Goal: Task Accomplishment & Management: Complete application form

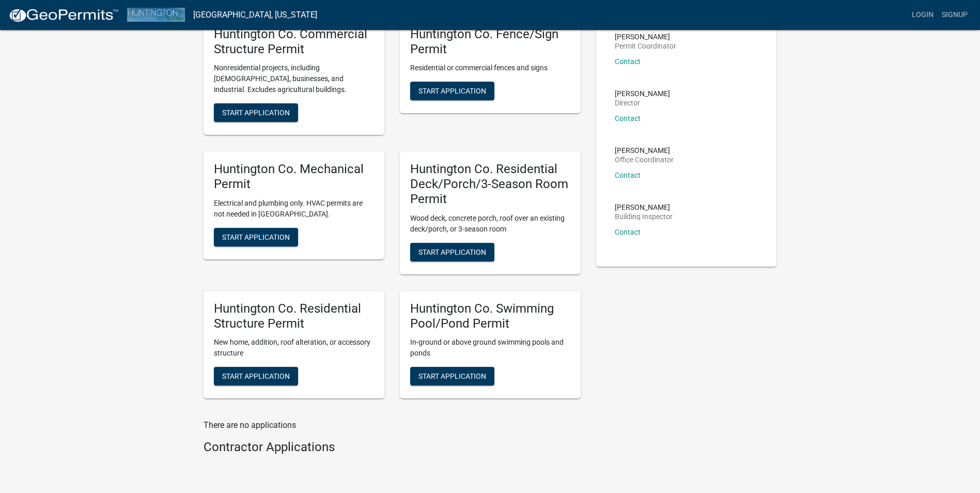
scroll to position [103, 0]
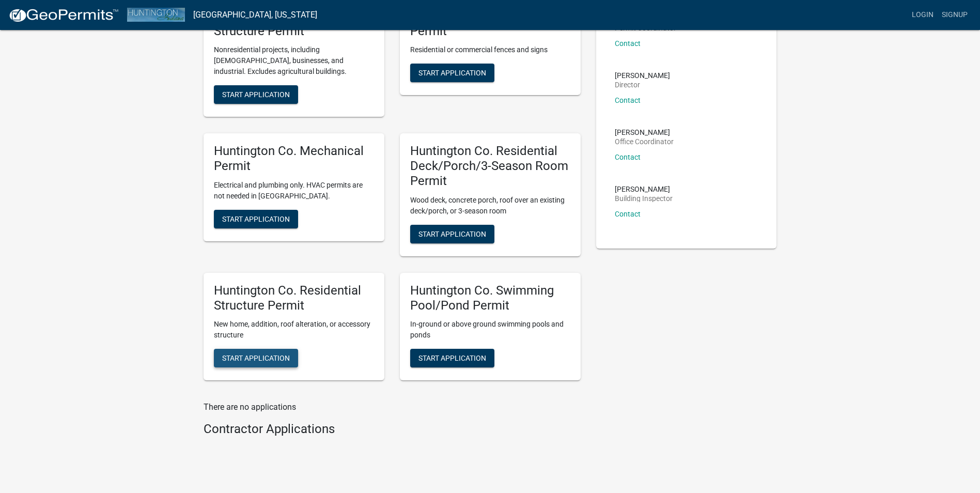
click at [234, 358] on span "Start Application" at bounding box center [256, 358] width 68 height 8
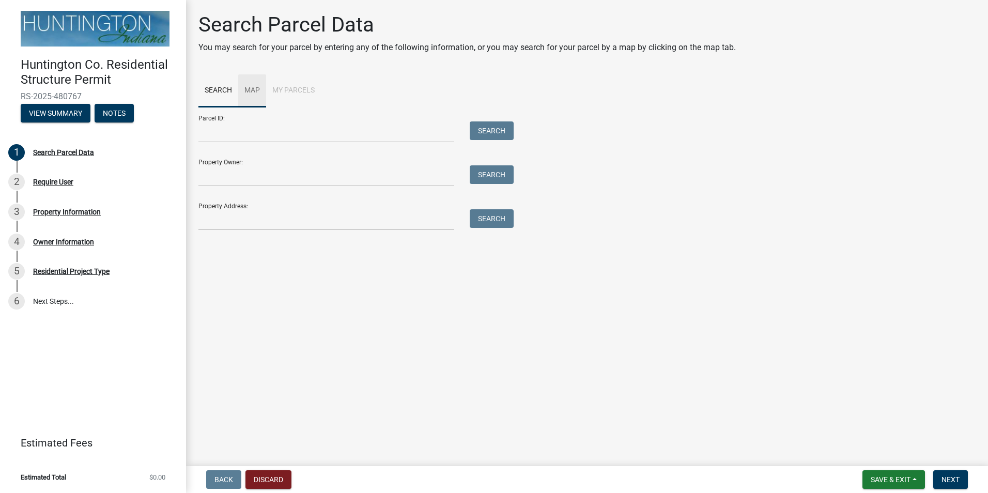
click at [251, 91] on link "Map" at bounding box center [252, 90] width 28 height 33
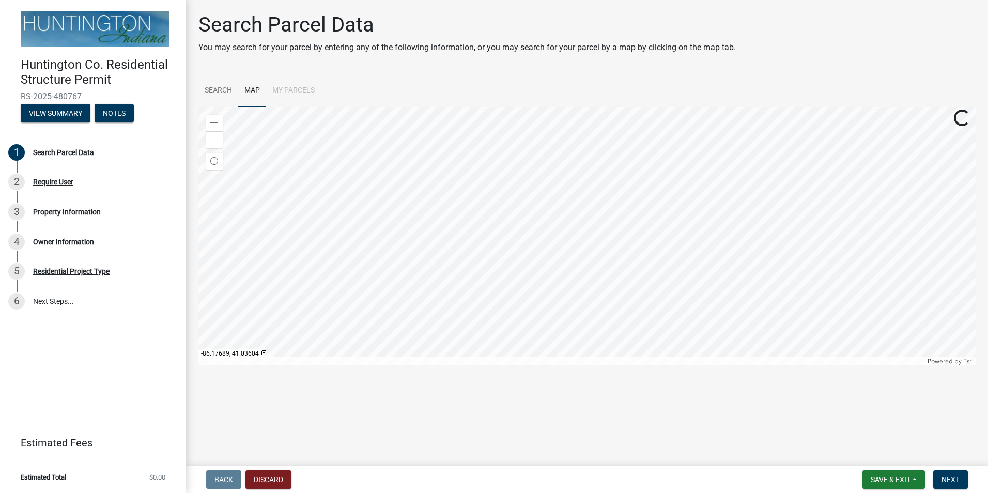
click at [297, 89] on li "My Parcels" at bounding box center [293, 90] width 55 height 33
click at [214, 143] on span at bounding box center [214, 140] width 8 height 8
click at [214, 142] on span at bounding box center [214, 140] width 8 height 8
click at [214, 141] on span at bounding box center [214, 140] width 8 height 8
click at [214, 125] on span at bounding box center [214, 123] width 8 height 8
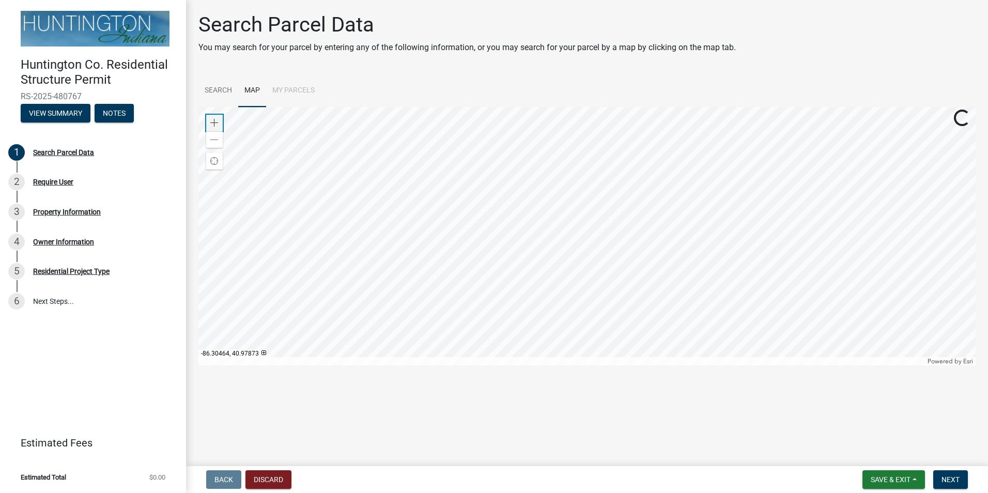
click at [214, 124] on span at bounding box center [214, 123] width 8 height 8
click at [657, 184] on div at bounding box center [586, 236] width 777 height 258
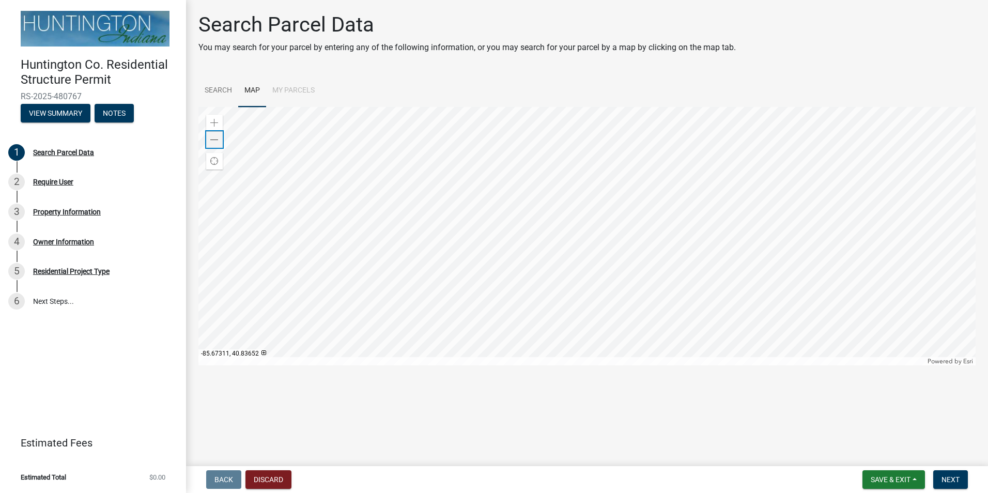
click at [216, 142] on span at bounding box center [214, 140] width 8 height 8
click at [216, 122] on span at bounding box center [214, 123] width 8 height 8
click at [214, 122] on span at bounding box center [214, 123] width 8 height 8
click at [576, 240] on div at bounding box center [586, 236] width 777 height 258
click at [216, 125] on span at bounding box center [214, 123] width 8 height 8
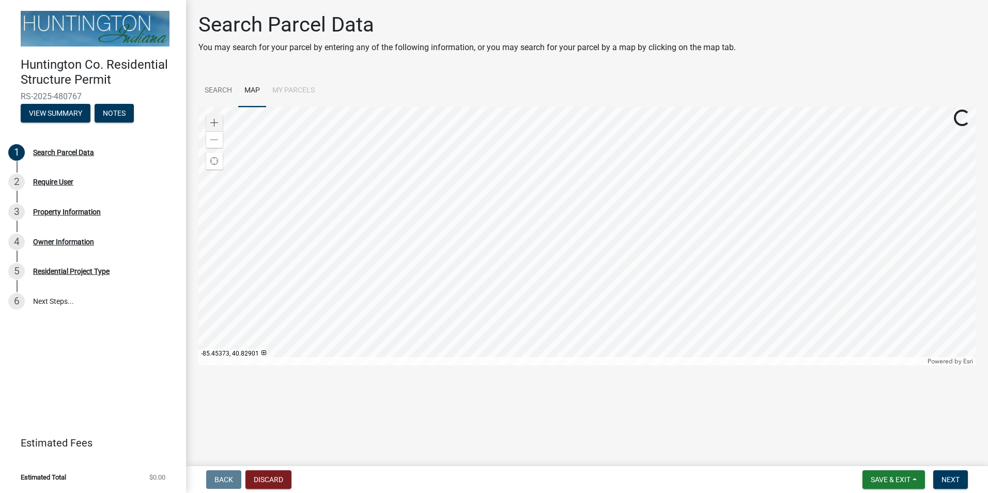
click at [604, 173] on div at bounding box center [586, 236] width 777 height 258
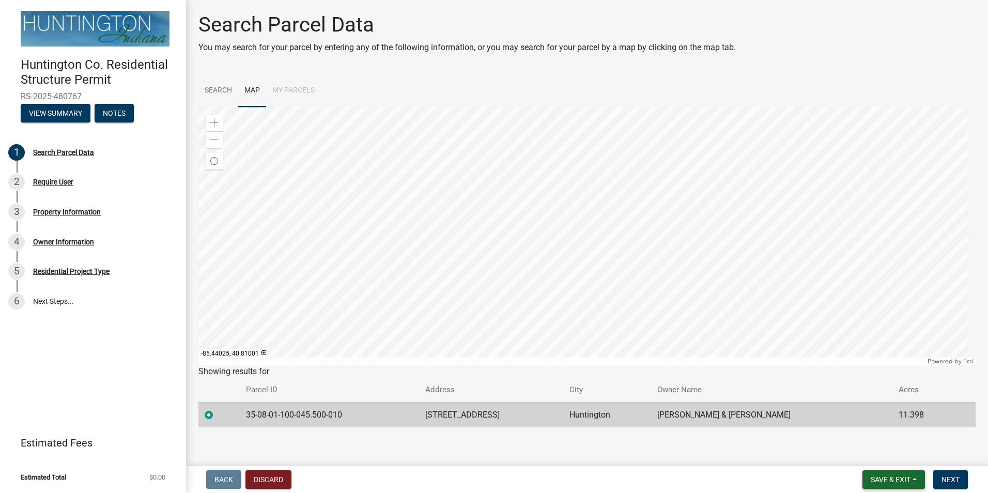
click at [895, 478] on span "Save & Exit" at bounding box center [890, 479] width 40 height 8
click at [868, 427] on button "Save" at bounding box center [883, 427] width 83 height 25
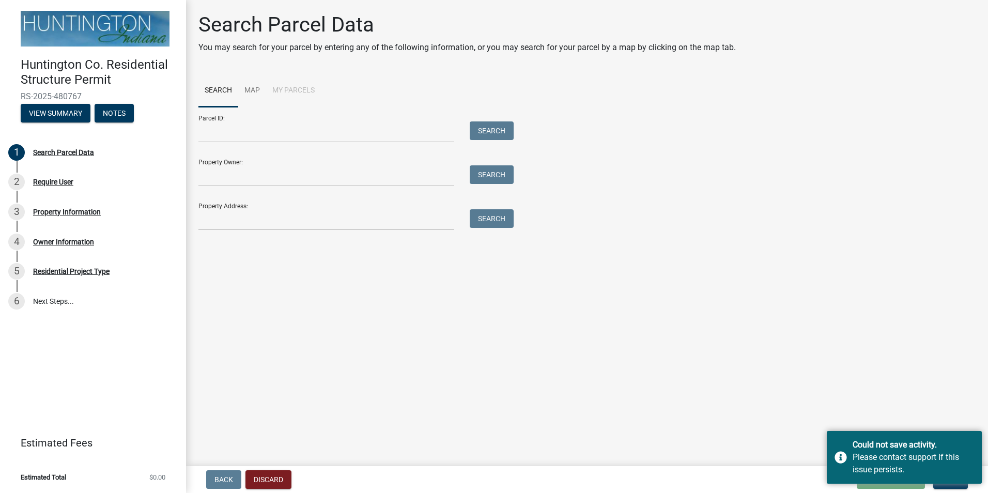
click at [810, 481] on div "Back Discard Loading... Save Save & Exit Next" at bounding box center [586, 479] width 785 height 19
click at [969, 437] on div "Could not save activity. Please contact support if this issue persists." at bounding box center [903, 457] width 155 height 53
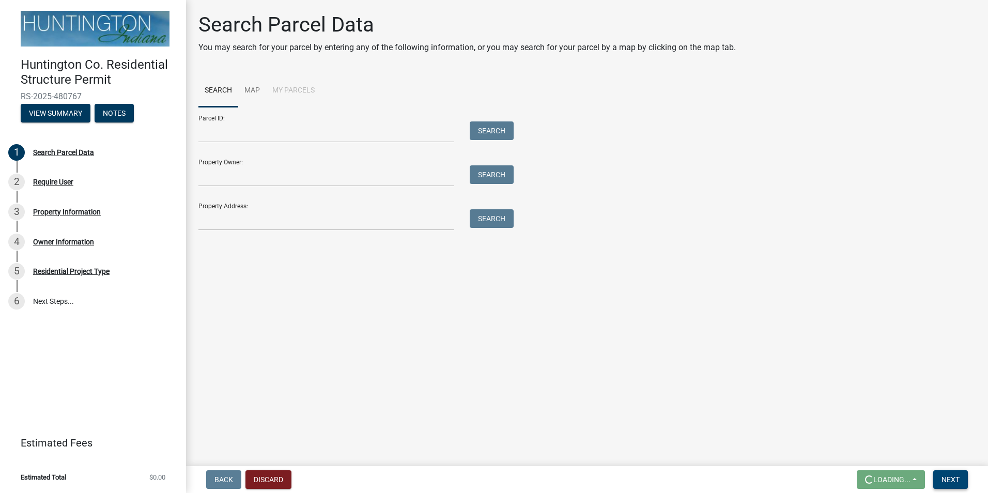
click at [944, 475] on span "Next" at bounding box center [950, 479] width 18 height 8
click at [298, 132] on input "Parcel ID:" at bounding box center [326, 131] width 256 height 21
click at [245, 177] on input "Property Owner:" at bounding box center [326, 175] width 256 height 21
type input "[PERSON_NAME]"
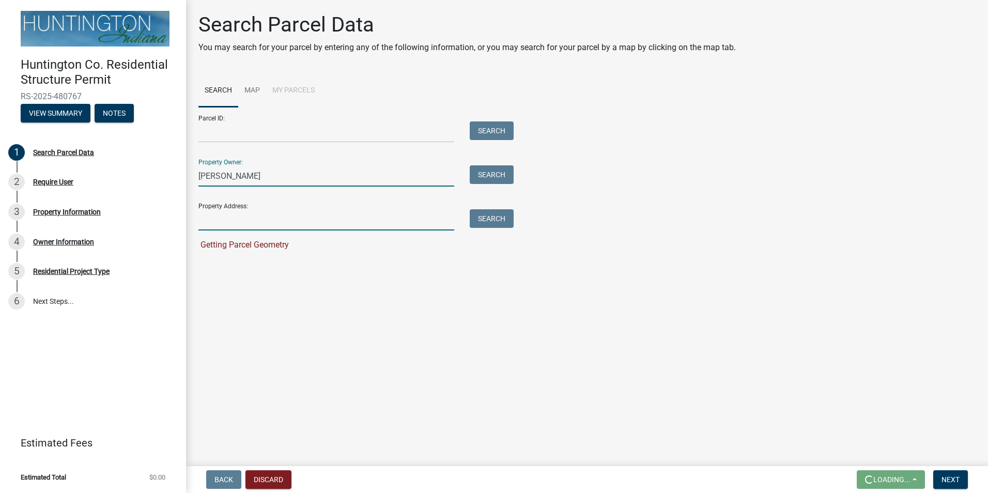
type input "[STREET_ADDRESS]"
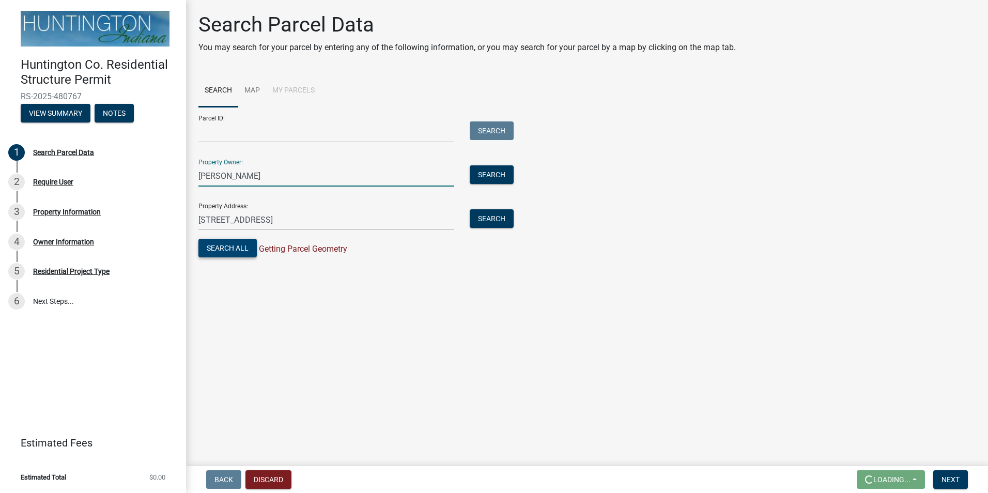
click at [214, 247] on button "Search All" at bounding box center [227, 248] width 58 height 19
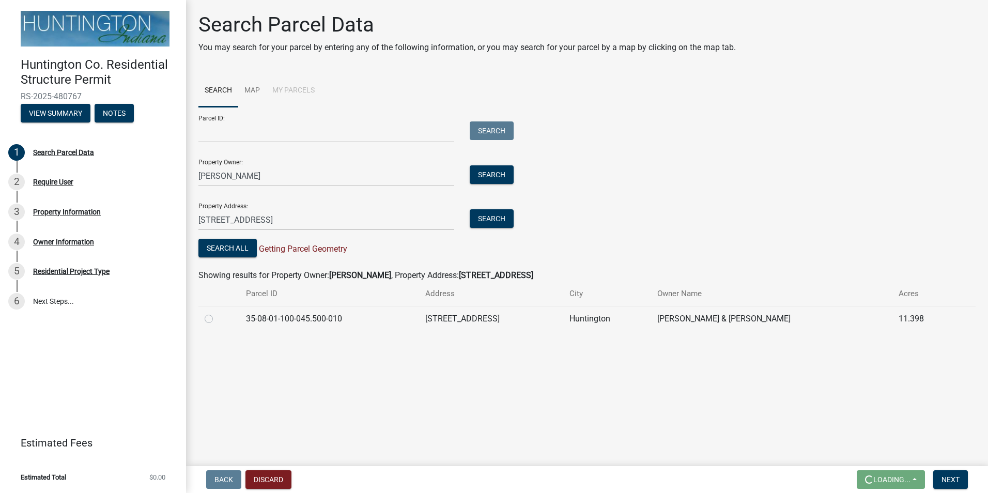
click at [217, 312] on label at bounding box center [217, 312] width 0 height 0
click at [217, 319] on input "radio" at bounding box center [220, 315] width 7 height 7
radio input "true"
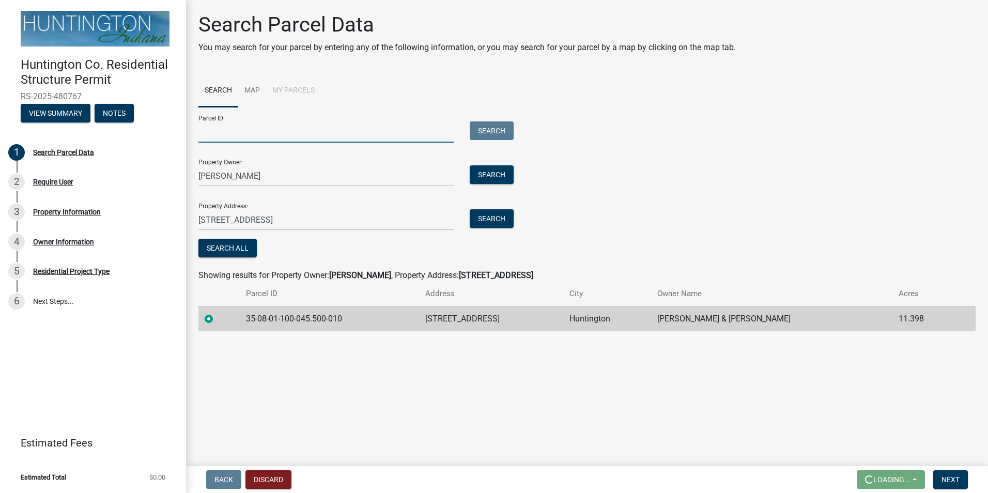
click at [256, 129] on input "Parcel ID:" at bounding box center [326, 131] width 256 height 21
type input "35-08-01-100-045.500-010"
click at [951, 477] on span "Next" at bounding box center [950, 479] width 18 height 8
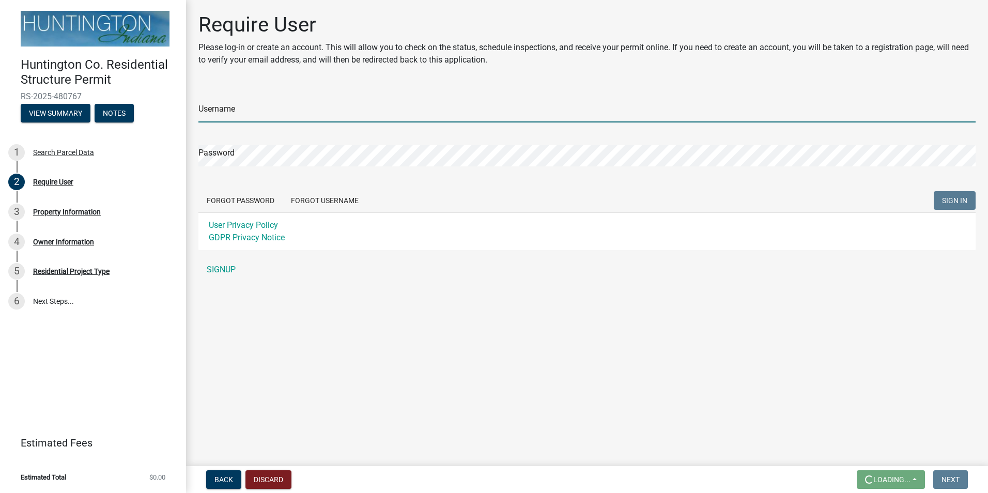
click at [260, 105] on input "Username" at bounding box center [586, 111] width 777 height 21
type input "[EMAIL_ADDRESS][DOMAIN_NAME]"
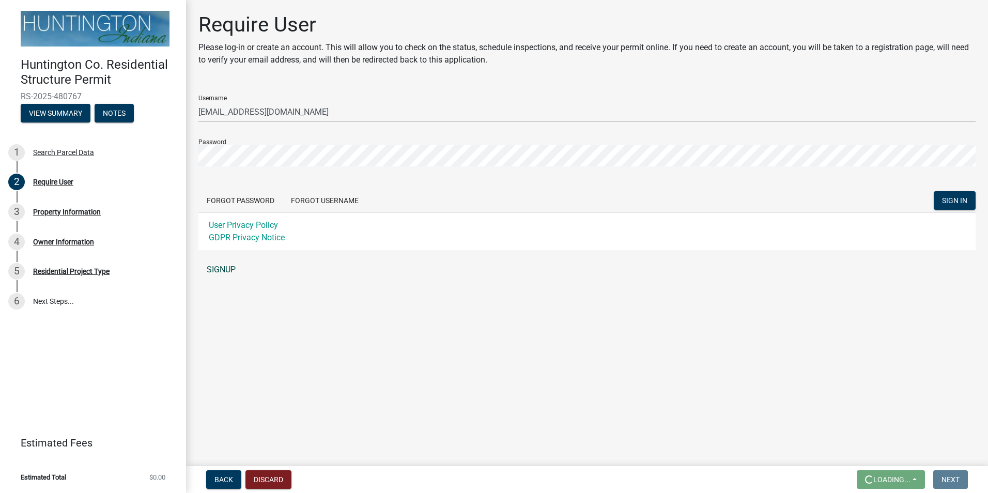
click at [215, 264] on link "SIGNUP" at bounding box center [586, 269] width 777 height 21
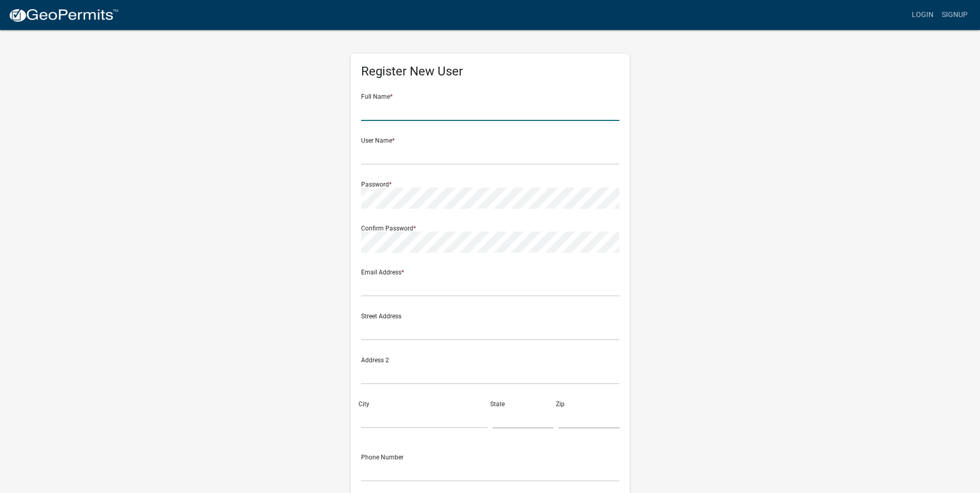
click at [386, 114] on input "text" at bounding box center [490, 110] width 258 height 21
type input "[PERSON_NAME]"
type input "[EMAIL_ADDRESS][DOMAIN_NAME]"
type input "[STREET_ADDRESS]"
type input "Huntington"
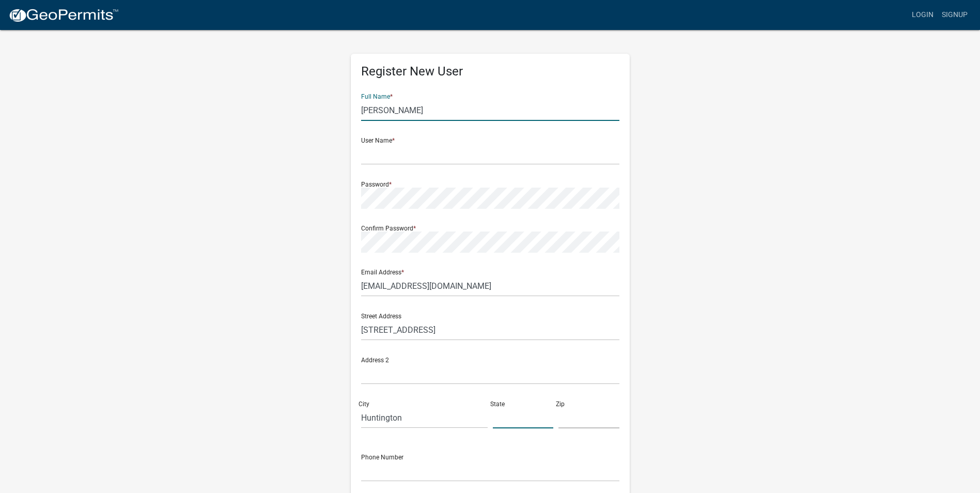
type input "IN"
type input "46750"
type input "2603586947"
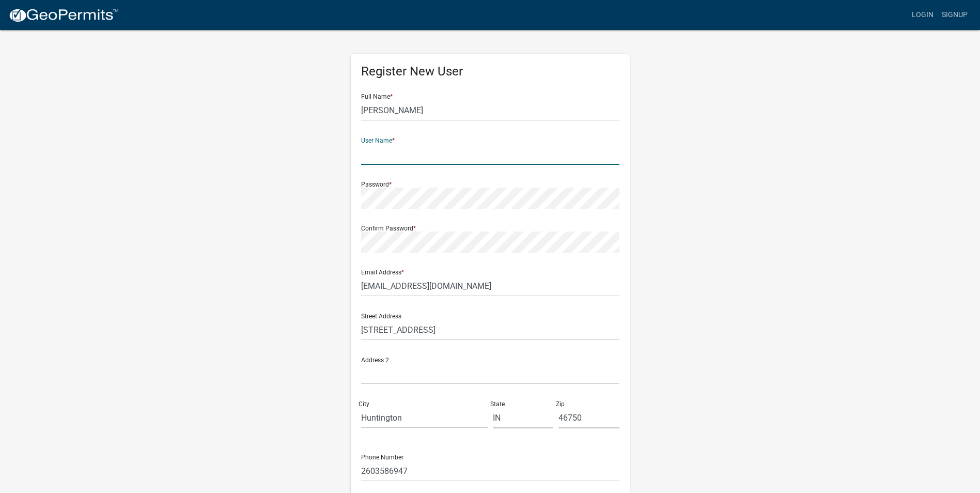
click at [411, 150] on input "text" at bounding box center [490, 154] width 258 height 21
type input "[EMAIL_ADDRESS][DOMAIN_NAME]"
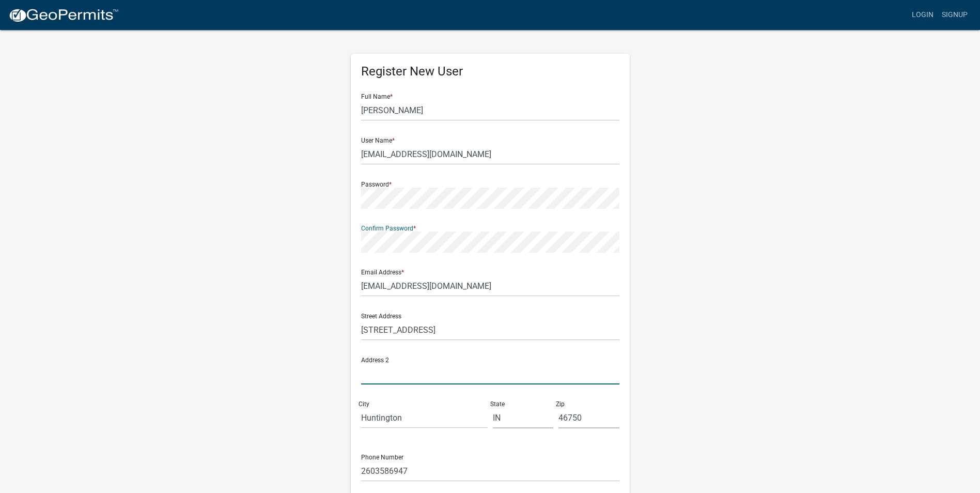
click at [537, 375] on input "text" at bounding box center [490, 373] width 258 height 21
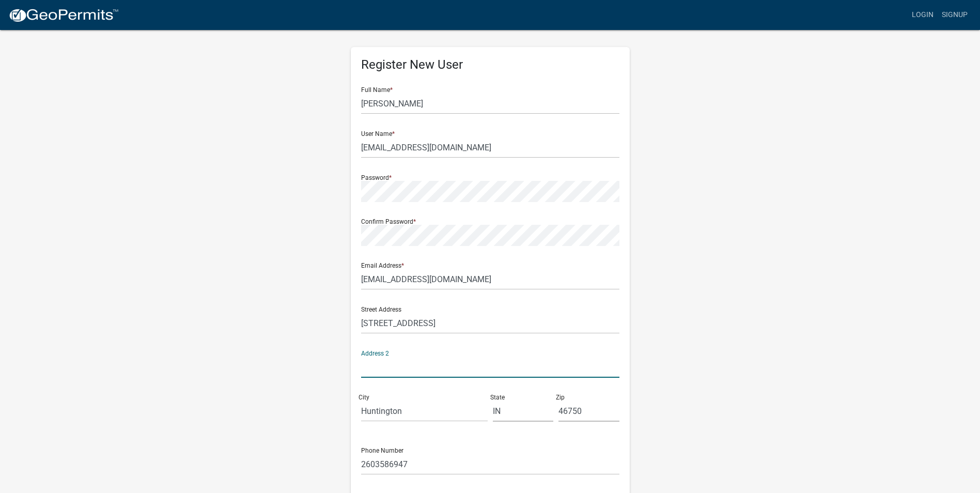
scroll to position [89, 0]
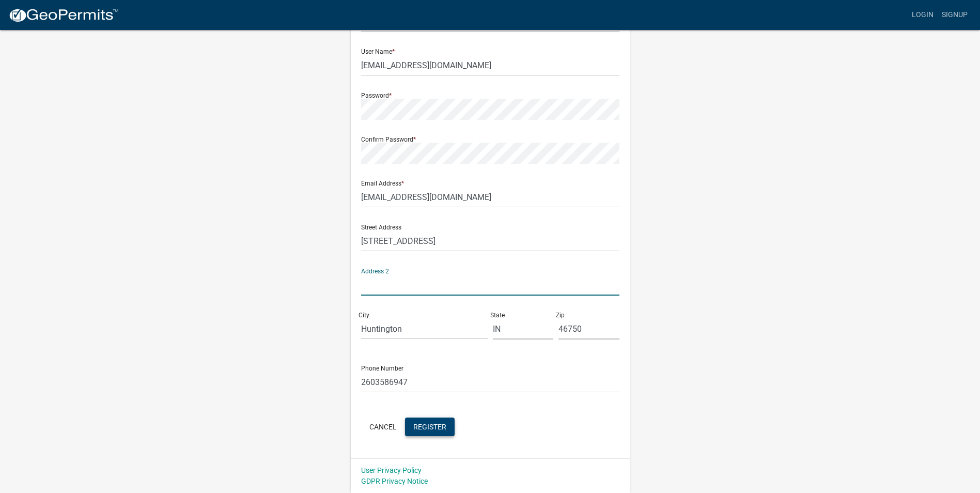
click at [431, 428] on span "Register" at bounding box center [429, 426] width 33 height 8
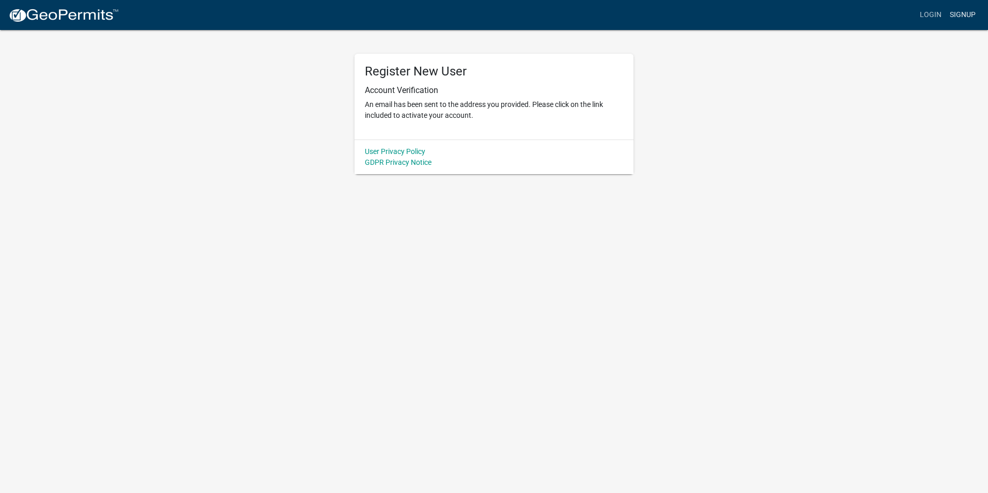
click at [965, 13] on link "Signup" at bounding box center [962, 15] width 34 height 20
click at [935, 14] on link "Login" at bounding box center [930, 15] width 30 height 20
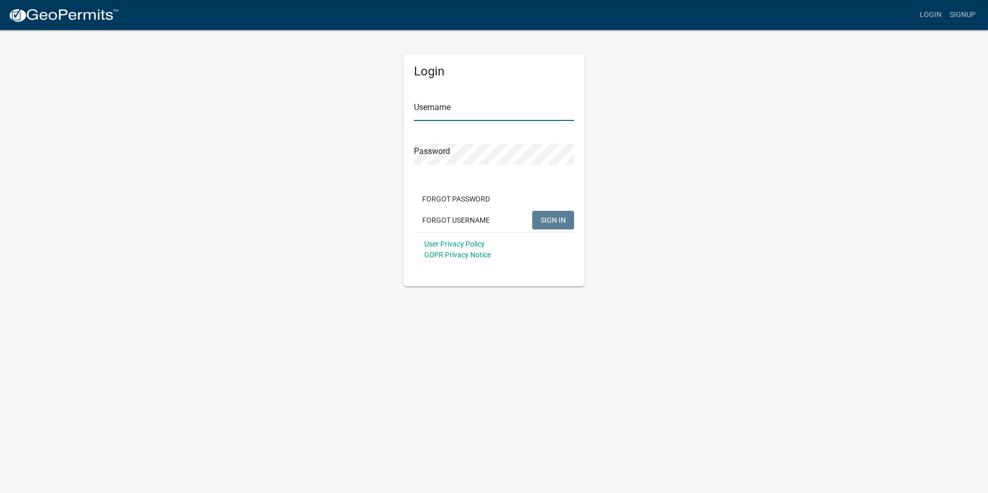
type input "[EMAIL_ADDRESS][DOMAIN_NAME]"
click at [553, 216] on span "SIGN IN" at bounding box center [552, 219] width 25 height 8
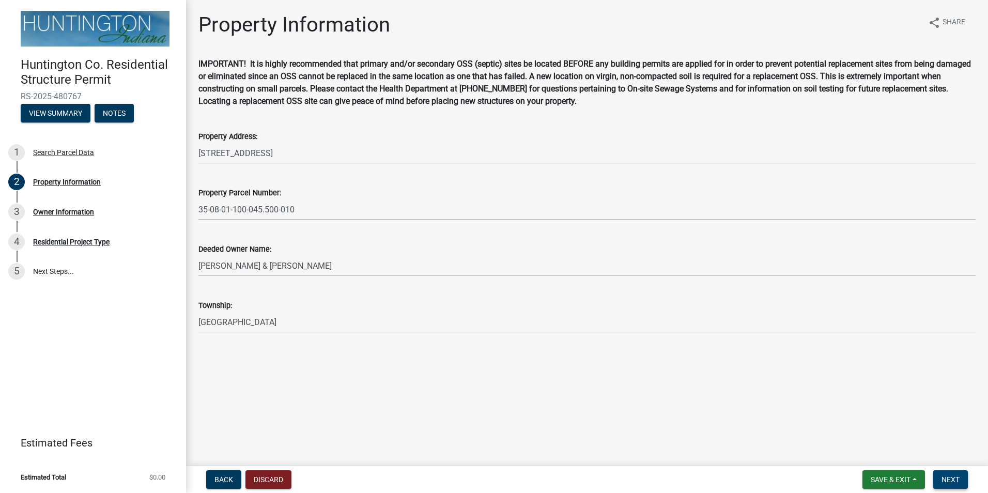
click at [955, 476] on span "Next" at bounding box center [950, 479] width 18 height 8
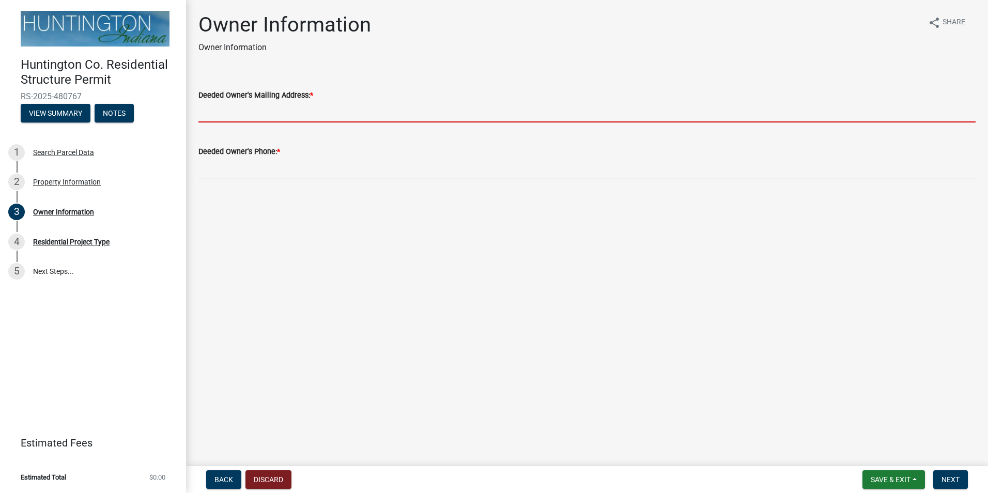
click at [209, 106] on input "Deeded Owner's Mailing Address: *" at bounding box center [586, 111] width 777 height 21
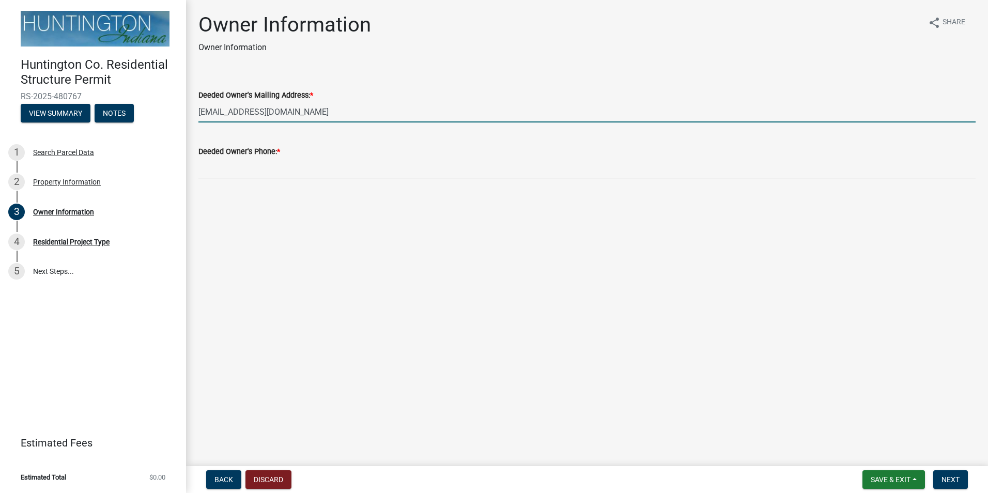
click at [337, 115] on input "[EMAIL_ADDRESS][DOMAIN_NAME]" at bounding box center [586, 111] width 777 height 21
drag, startPoint x: 342, startPoint y: 108, endPoint x: 166, endPoint y: 108, distance: 175.6
click at [166, 108] on div "Huntington Co. Residential Structure Permit RS-2025-480767 View Summary Notes 1…" at bounding box center [494, 246] width 988 height 493
type input "[STREET_ADDRESS]"
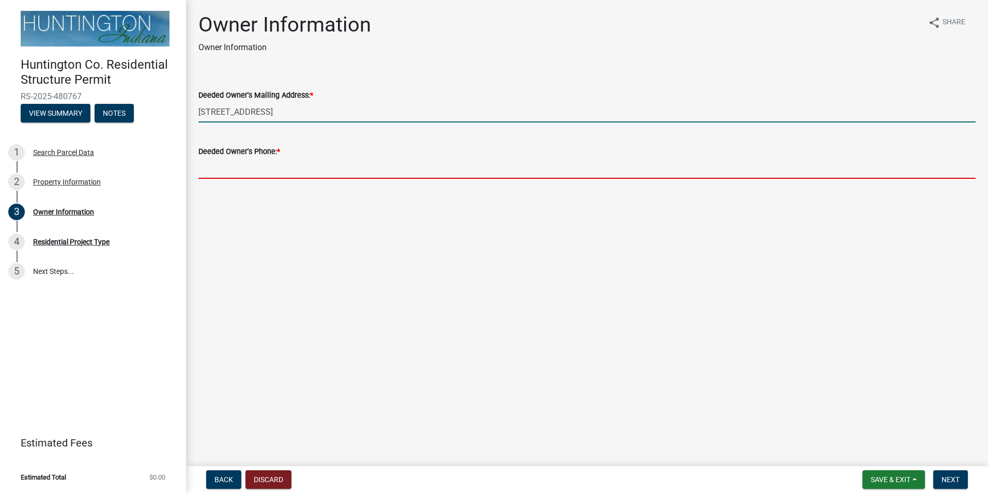
click at [237, 175] on input "Deeded Owner's Phone: *" at bounding box center [586, 168] width 777 height 21
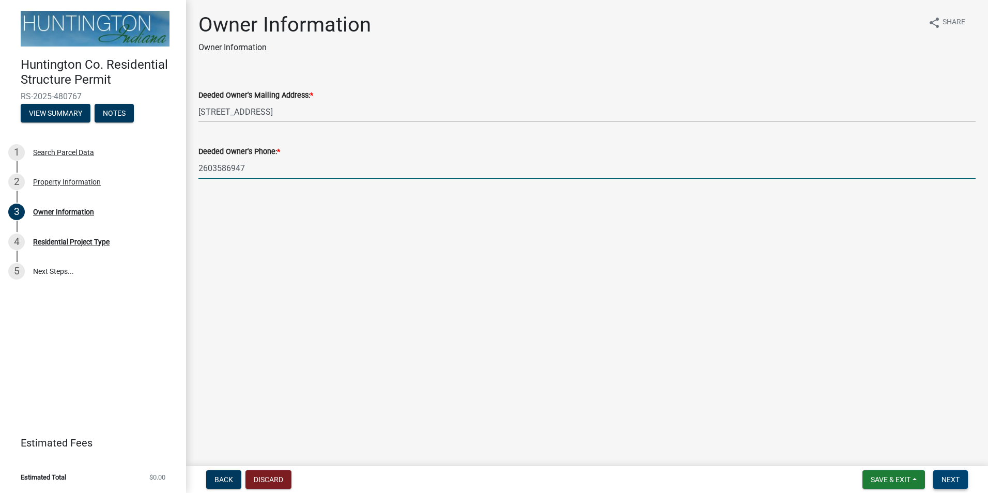
type input "2603586947"
click at [954, 479] on span "Next" at bounding box center [950, 479] width 18 height 8
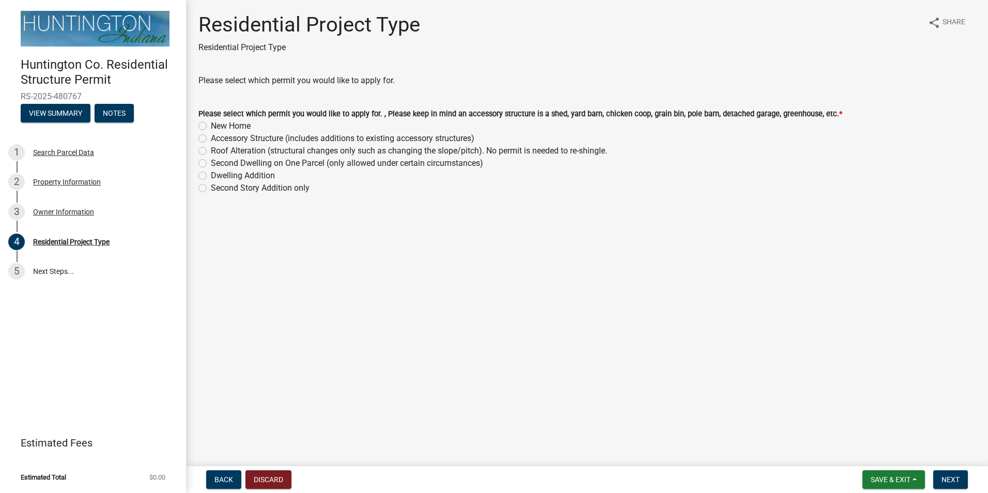
click at [211, 137] on label "Accessory Structure (includes additions to existing accessory structures)" at bounding box center [342, 138] width 263 height 12
click at [211, 137] on input "Accessory Structure (includes additions to existing accessory structures)" at bounding box center [214, 135] width 7 height 7
radio input "true"
click at [953, 480] on span "Next" at bounding box center [950, 479] width 18 height 8
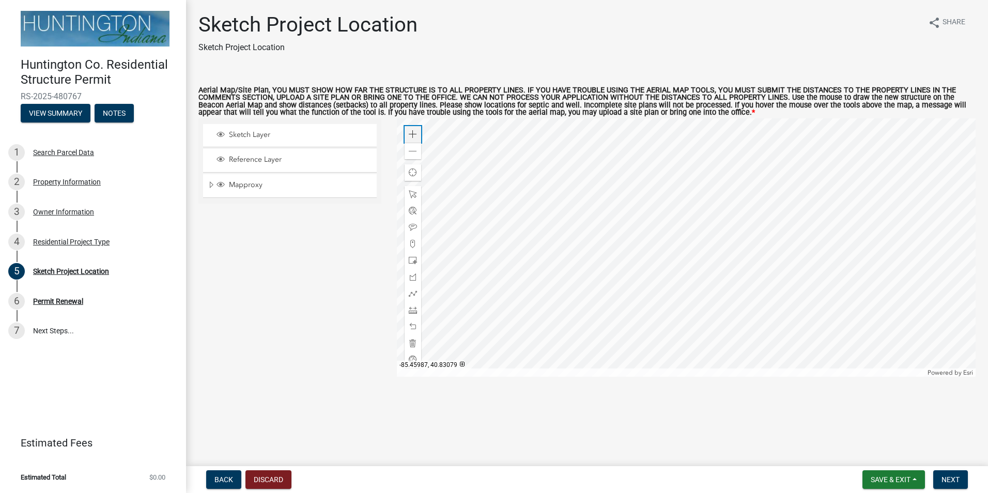
click at [414, 131] on span at bounding box center [413, 134] width 8 height 8
click at [414, 132] on span at bounding box center [413, 134] width 8 height 8
click at [411, 132] on span at bounding box center [413, 134] width 8 height 8
click at [411, 260] on span at bounding box center [413, 260] width 8 height 8
click at [776, 313] on div at bounding box center [686, 247] width 579 height 258
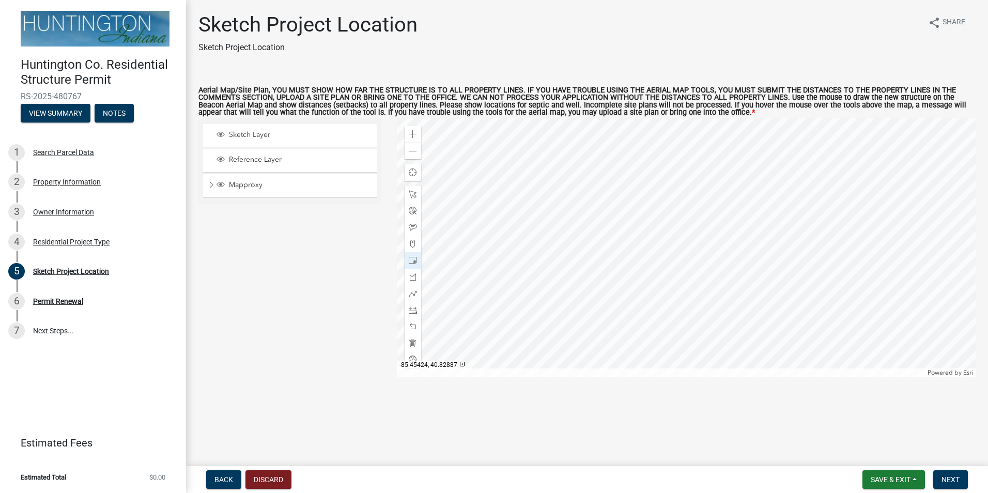
click at [742, 301] on div at bounding box center [686, 247] width 579 height 258
click at [413, 323] on span at bounding box center [413, 326] width 8 height 8
click at [410, 322] on div at bounding box center [412, 326] width 17 height 17
click at [411, 261] on span at bounding box center [413, 260] width 8 height 8
click at [770, 340] on div at bounding box center [686, 247] width 579 height 258
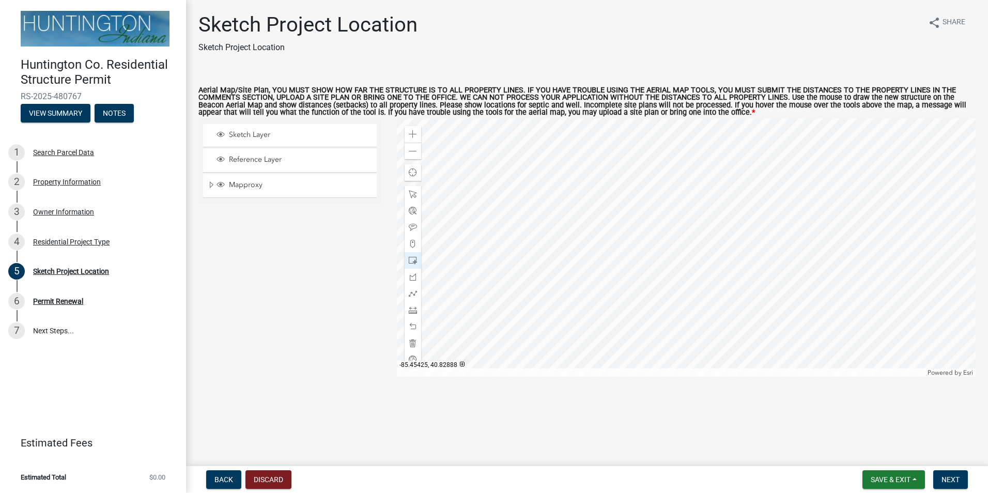
click at [739, 298] on div at bounding box center [686, 247] width 579 height 258
click at [950, 478] on span "Next" at bounding box center [950, 479] width 18 height 8
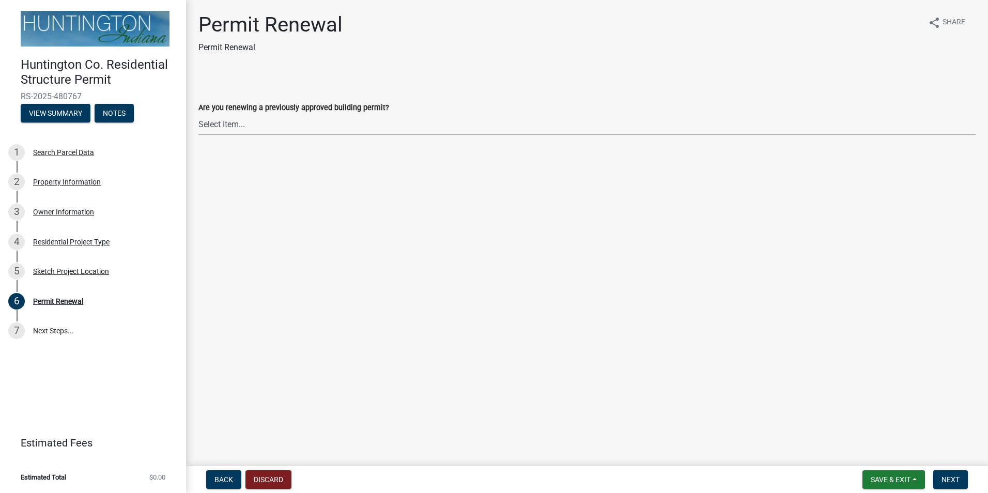
click at [239, 123] on select "Select Item... Yes No" at bounding box center [586, 124] width 777 height 21
click at [198, 114] on select "Select Item... Yes No" at bounding box center [586, 124] width 777 height 21
select select "7022fa2c-6c9f-4a5e-8d19-47b221a2a07d"
click at [952, 476] on span "Next" at bounding box center [950, 479] width 18 height 8
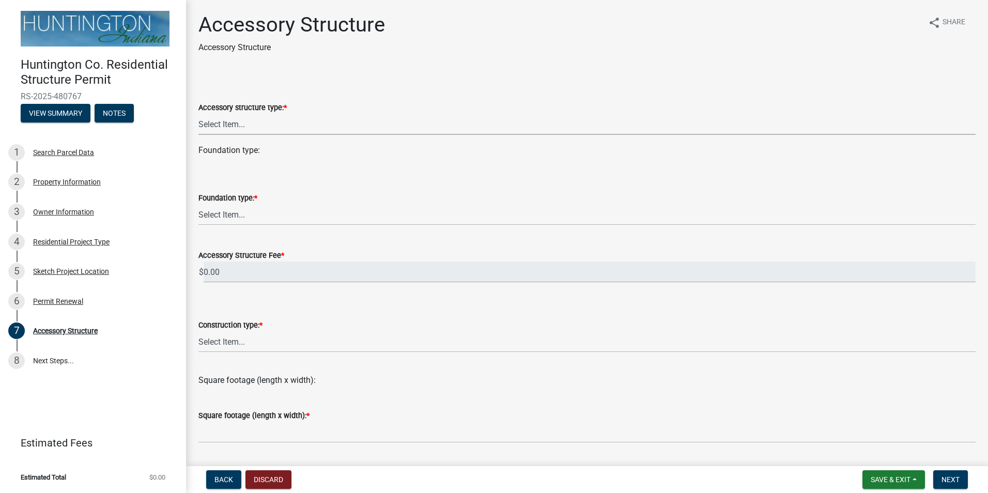
click at [275, 122] on select "Select Item... Detached Garage Pole Barn/Agricultural Barn Shed/Yard Barn Carpo…" at bounding box center [586, 124] width 777 height 21
click at [198, 114] on select "Select Item... Detached Garage Pole Barn/Agricultural Barn Shed/Yard Barn Carpo…" at bounding box center [586, 124] width 777 height 21
select select "636e9ad5-0ecb-4600-83f3-32b727f7a369"
click at [252, 215] on select "Select Item... Footings (minimum 36" frost depth) Post-holes (42" depth with 6"…" at bounding box center [586, 214] width 777 height 21
click at [198, 204] on select "Select Item... Footings (minimum 36" frost depth) Post-holes (42" depth with 6"…" at bounding box center [586, 214] width 777 height 21
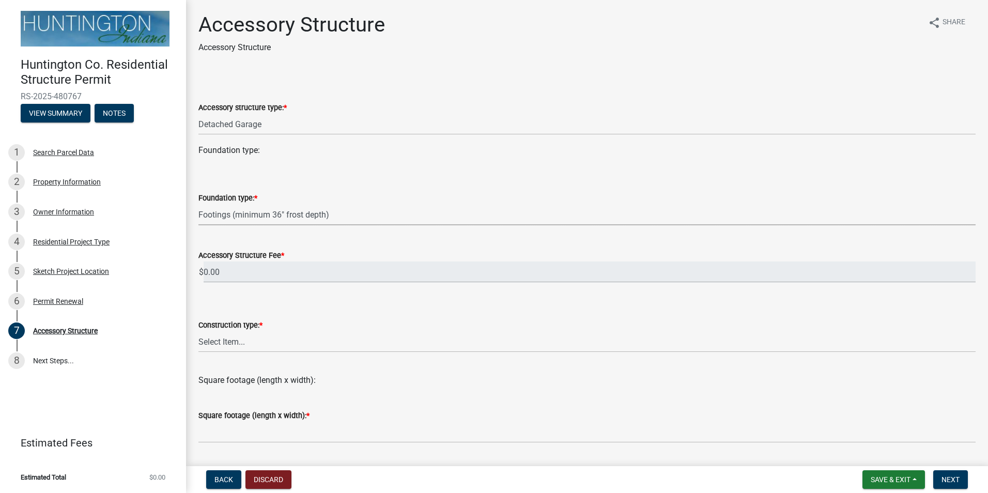
select select "28fb91a8-ea3f-4f99-8887-245e0e2d04b0"
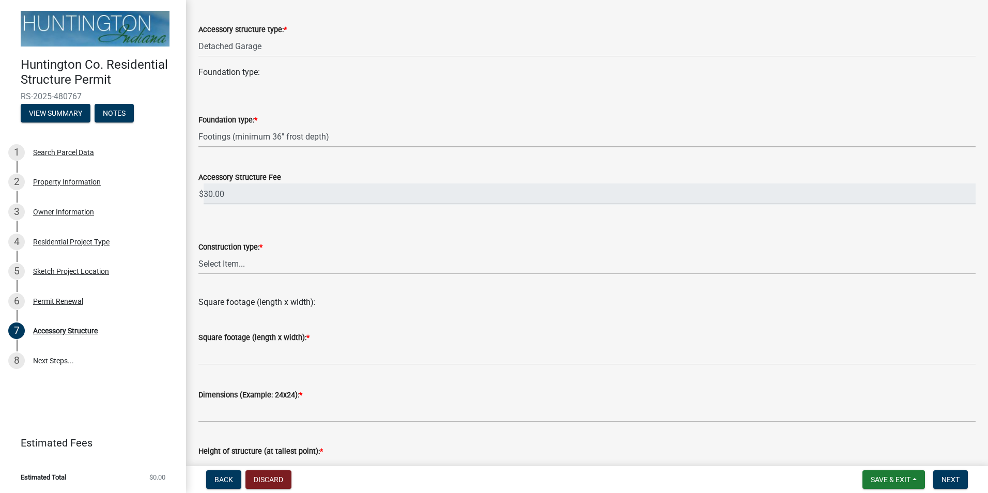
scroll to position [103, 0]
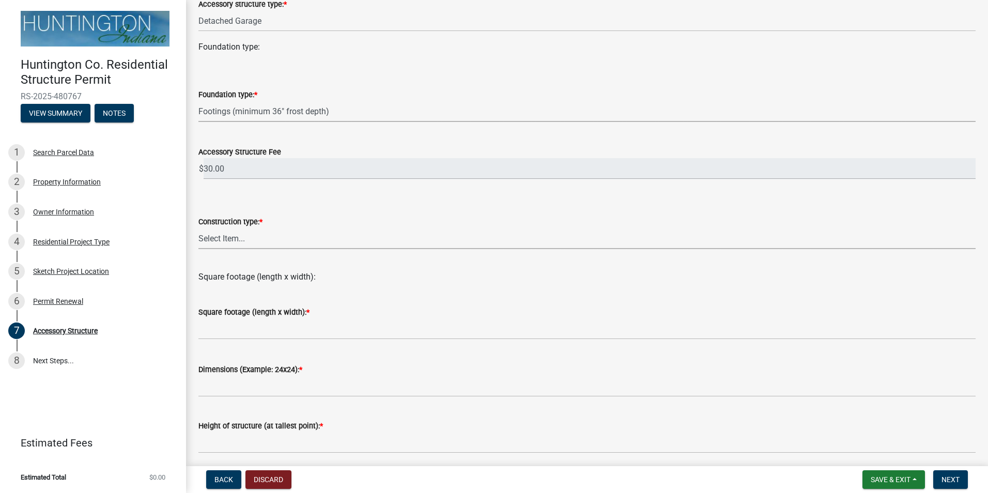
click at [265, 243] on select "Select Item... Wood frame Steel Masonry Pole" at bounding box center [586, 238] width 777 height 21
click at [198, 228] on select "Select Item... Wood frame Steel Masonry Pole" at bounding box center [586, 238] width 777 height 21
select select "b13dc926-991e-4e5f-bffc-d00822840ec1"
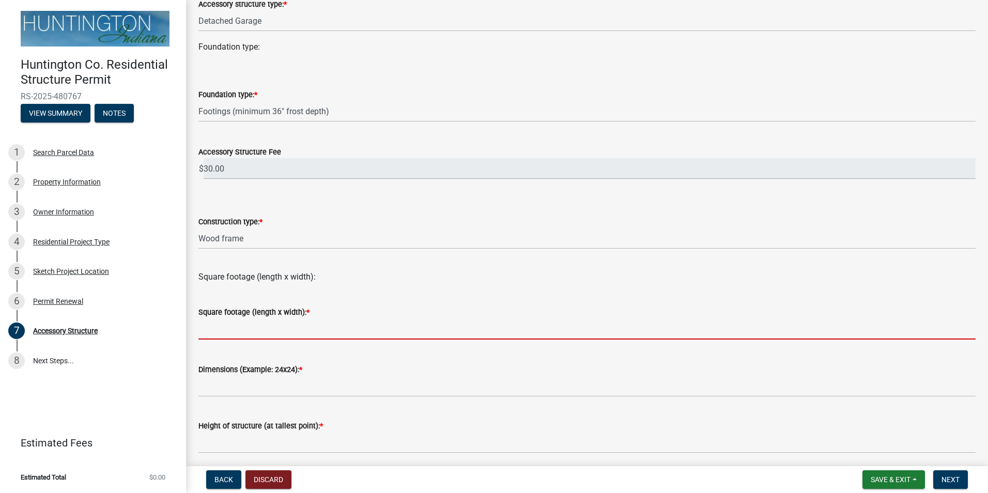
click at [329, 327] on input "text" at bounding box center [586, 328] width 777 height 21
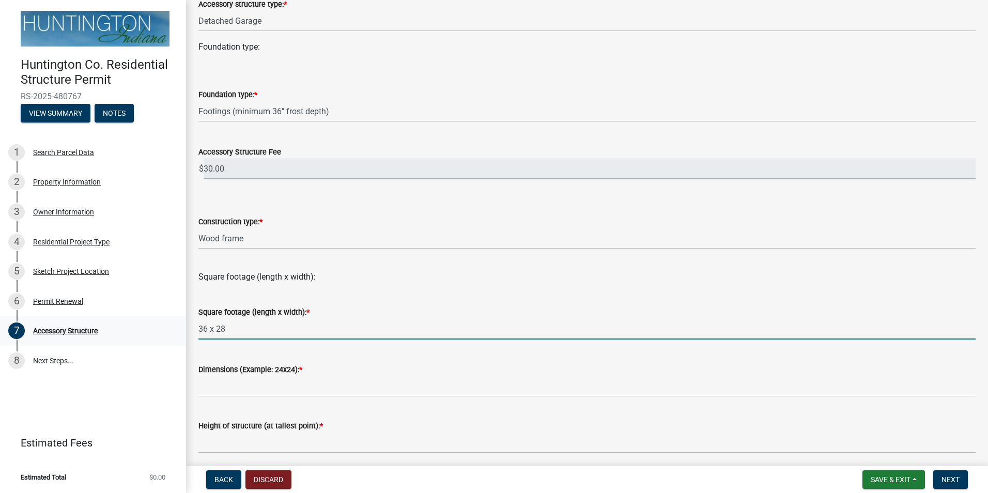
drag, startPoint x: 262, startPoint y: 328, endPoint x: 183, endPoint y: 327, distance: 79.0
click at [183, 327] on div "Huntington Co. Residential Structure Permit RS-2025-480767 View Summary Notes 1…" at bounding box center [494, 246] width 988 height 493
type input "1008"
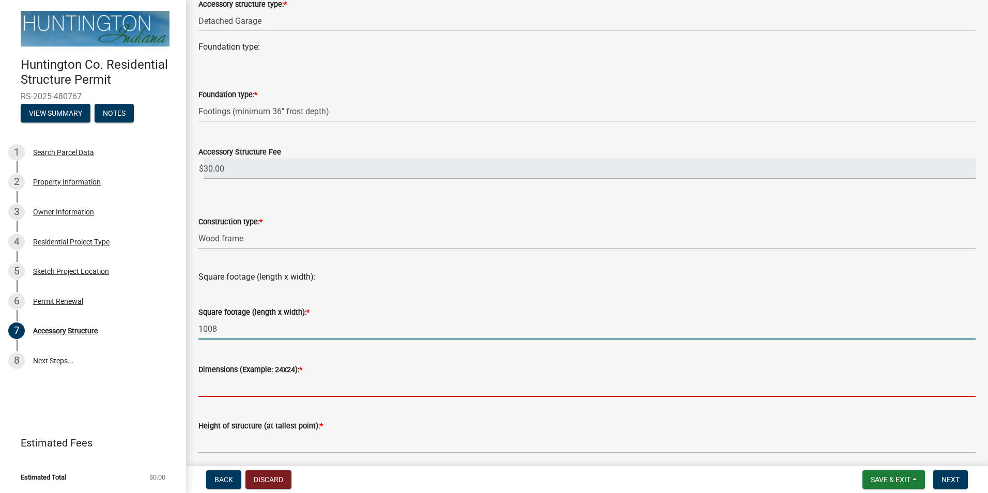
click at [258, 385] on input "Dimensions (Example: 24x24): *" at bounding box center [586, 386] width 777 height 21
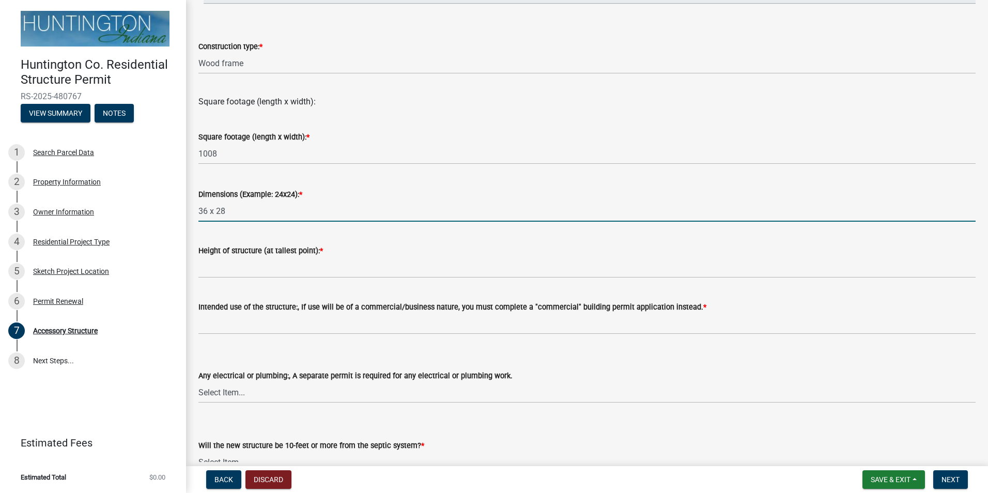
scroll to position [339, 0]
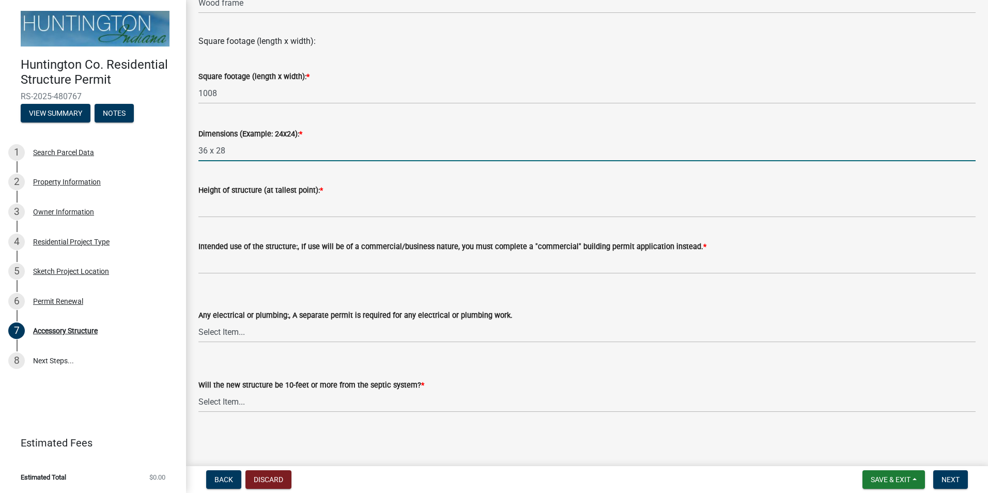
type input "36 x 28"
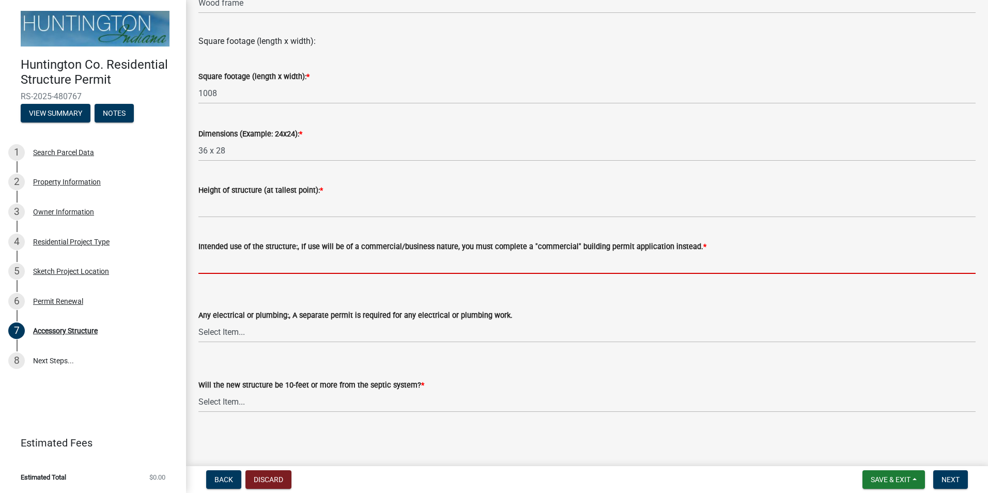
click at [319, 267] on input "Intended use of the structure:, If use will be of a commercial/business nature,…" at bounding box center [586, 263] width 777 height 21
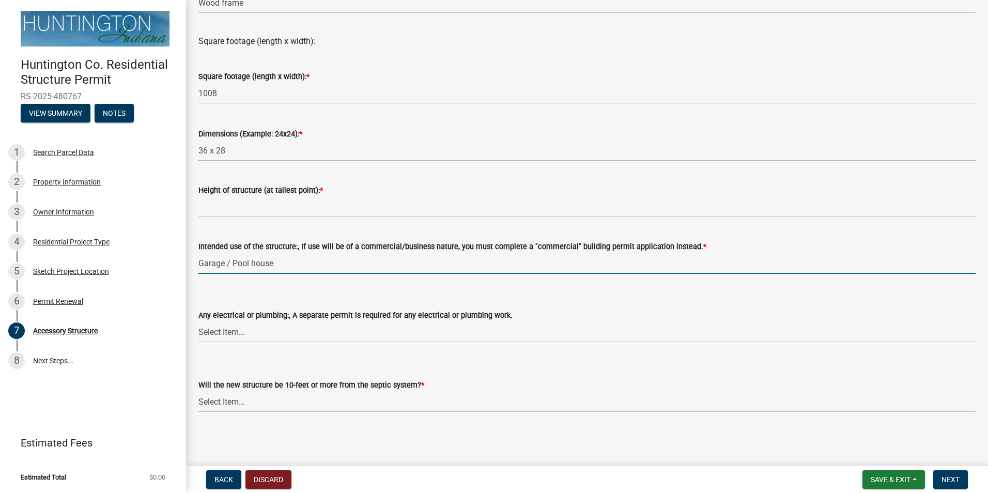
type input "Garage / Pool house"
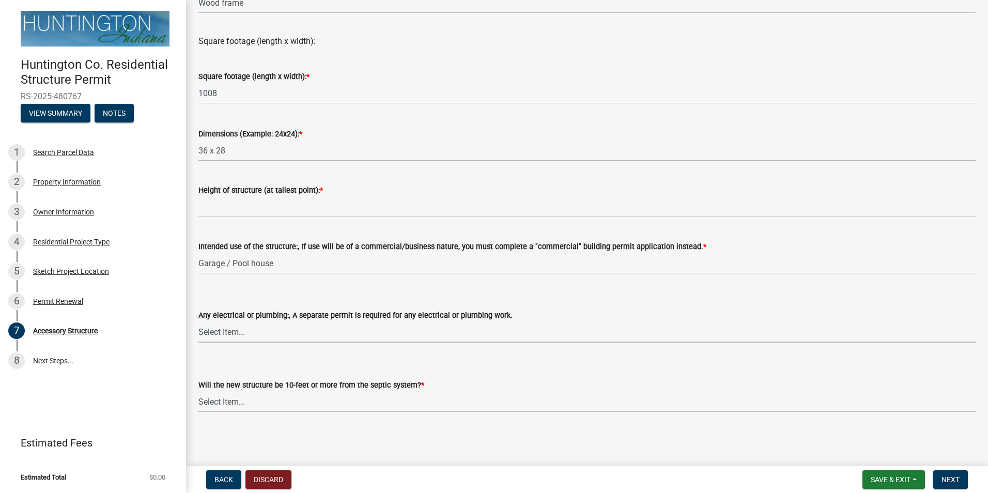
click at [286, 332] on select "Select Item... electrical plumbing both neither" at bounding box center [586, 331] width 777 height 21
click at [198, 321] on select "Select Item... electrical plumbing both neither" at bounding box center [586, 331] width 777 height 21
select select "c17fc483-a0b5-456f-9424-68ebdf5cb3a4"
click at [265, 403] on select "Select Item... Yes No (Health Dept. approval needed) NA" at bounding box center [586, 401] width 777 height 21
click at [198, 391] on select "Select Item... Yes No (Health Dept. approval needed) NA" at bounding box center [586, 401] width 777 height 21
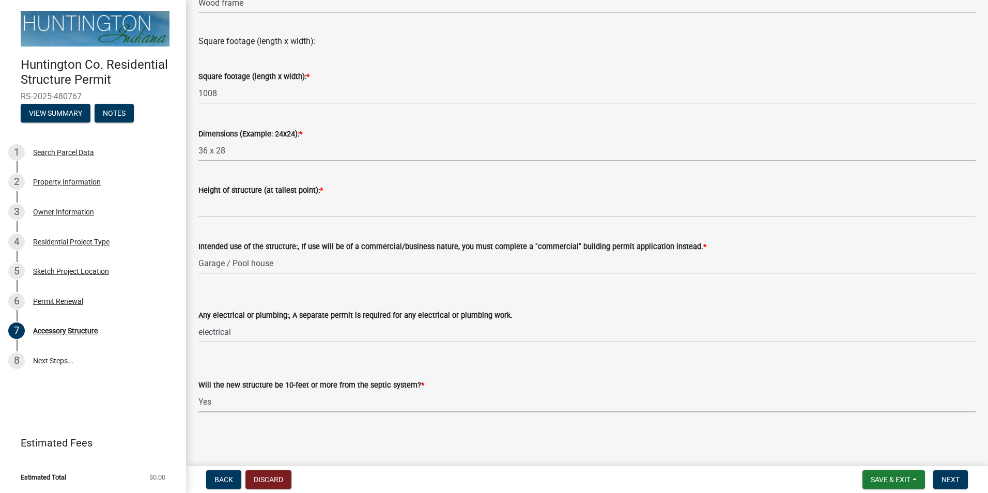
select select "e290cb59-fde3-4413-9642-22cae6324ace"
click at [915, 481] on button "Save & Exit" at bounding box center [893, 479] width 62 height 19
click at [869, 426] on button "Save" at bounding box center [883, 427] width 83 height 25
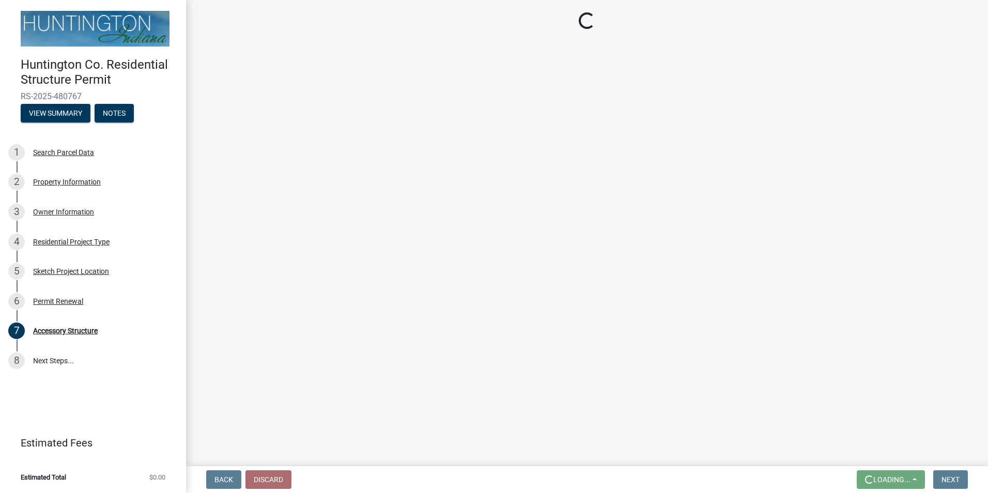
scroll to position [0, 0]
select select "636e9ad5-0ecb-4600-83f3-32b727f7a369"
select select "28fb91a8-ea3f-4f99-8887-245e0e2d04b0"
select select "b13dc926-991e-4e5f-bffc-d00822840ec1"
select select "c17fc483-a0b5-456f-9424-68ebdf5cb3a4"
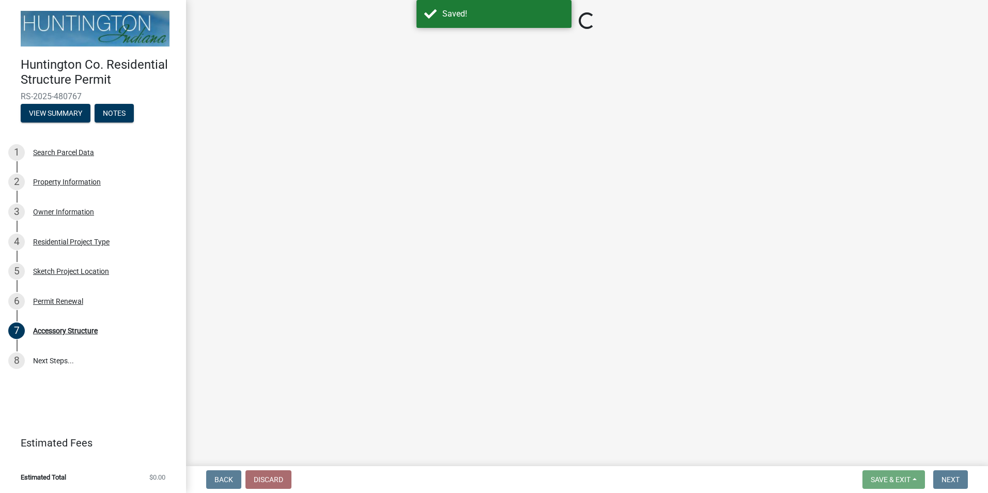
select select "e290cb59-fde3-4413-9642-22cae6324ace"
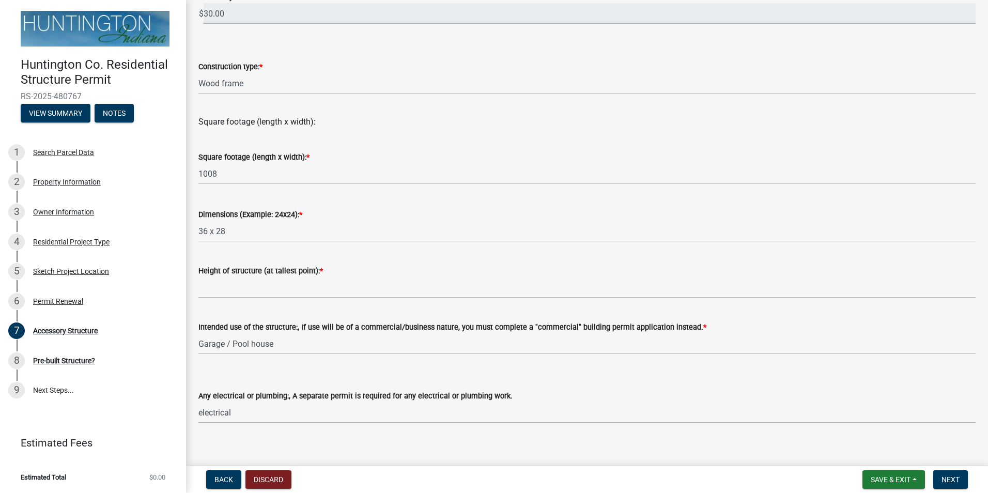
scroll to position [310, 0]
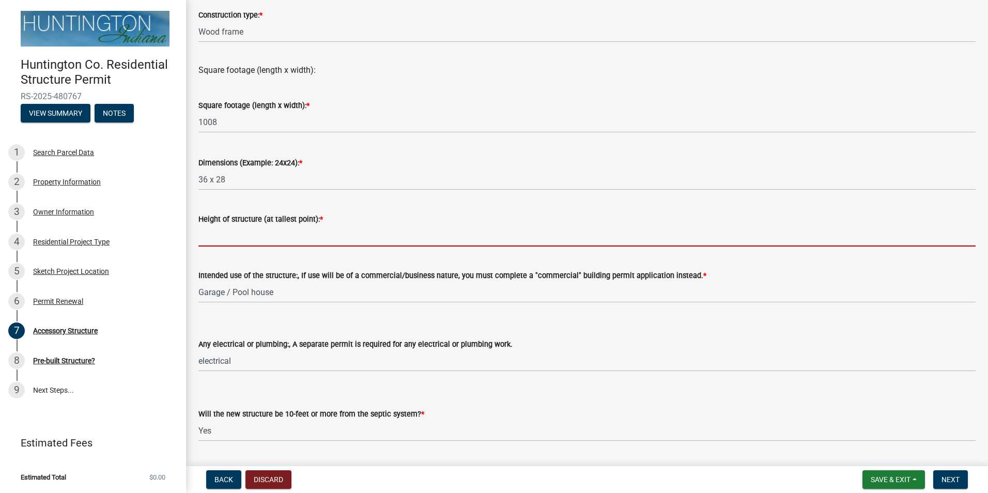
click at [267, 235] on input "Height of structure (at tallest point): *" at bounding box center [586, 235] width 777 height 21
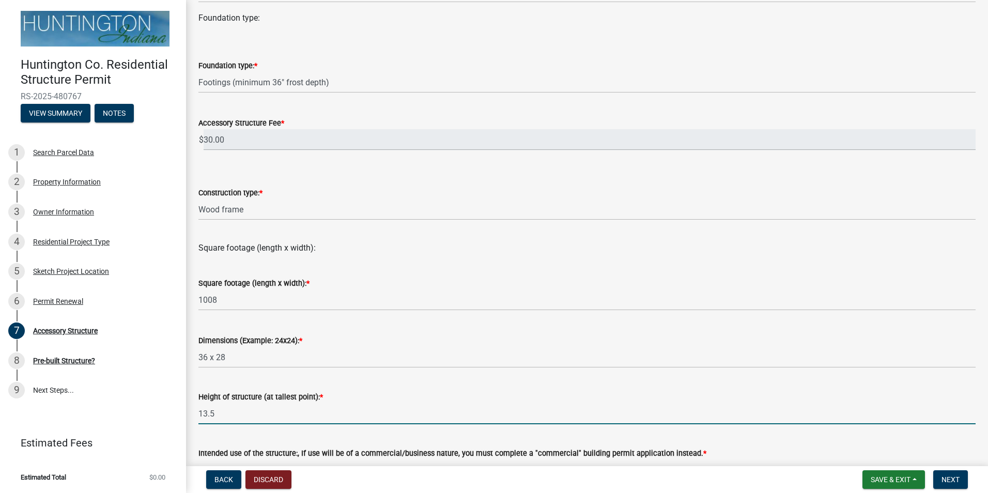
scroll to position [184, 0]
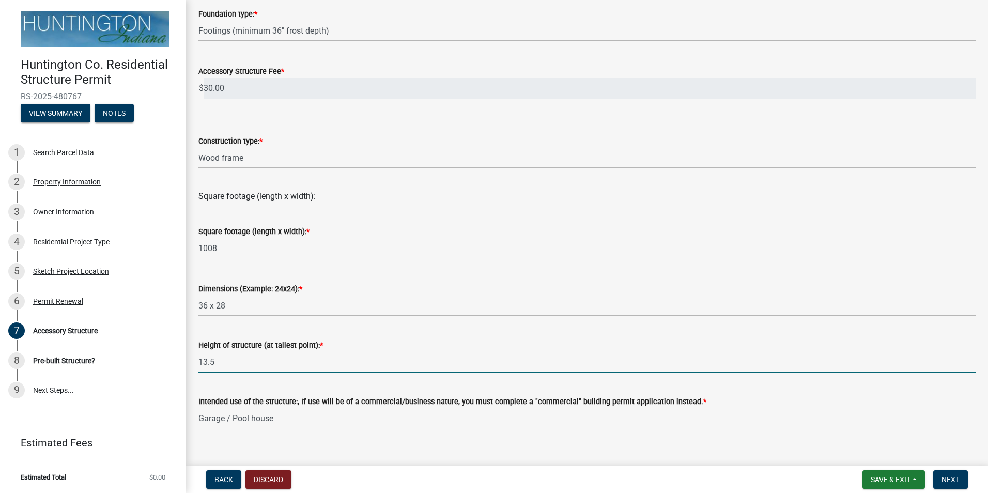
type input "13.5"
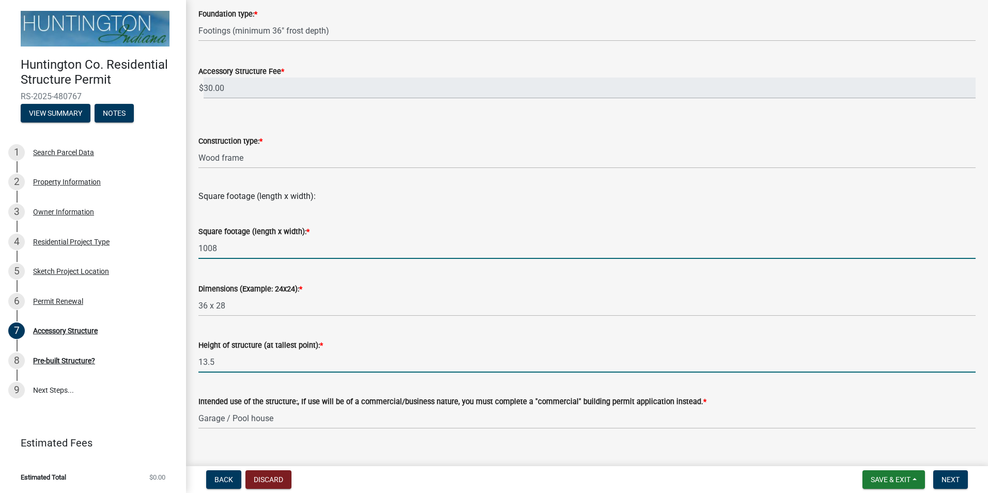
click at [244, 253] on input "1008" at bounding box center [586, 248] width 777 height 21
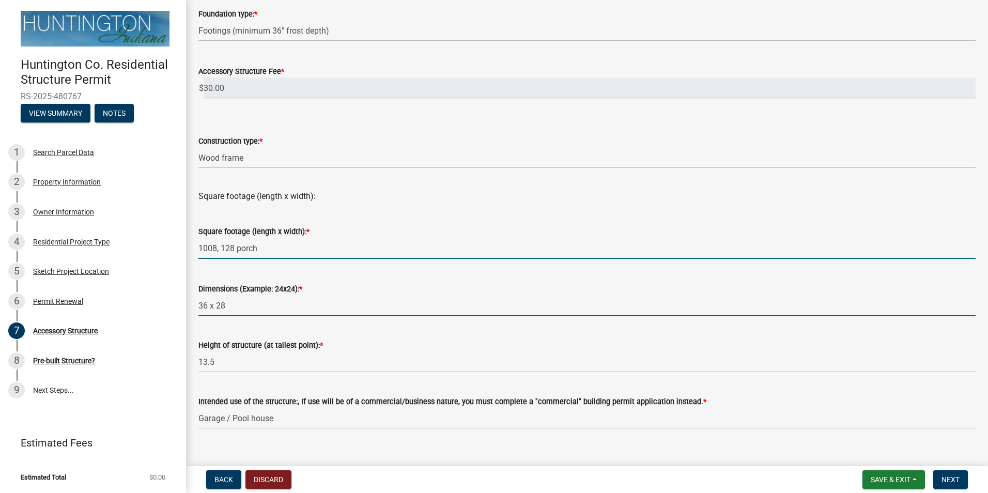
type input "1008128"
click at [236, 304] on input "36 x 28" at bounding box center [586, 305] width 777 height 21
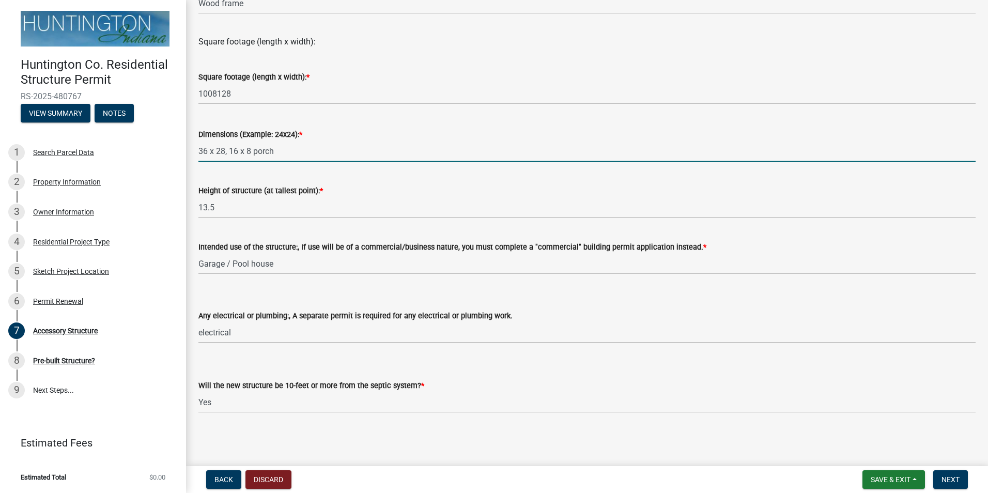
scroll to position [339, 0]
type input "36 x 28, 16 x 8 porch"
click at [915, 479] on button "Save & Exit" at bounding box center [893, 479] width 62 height 19
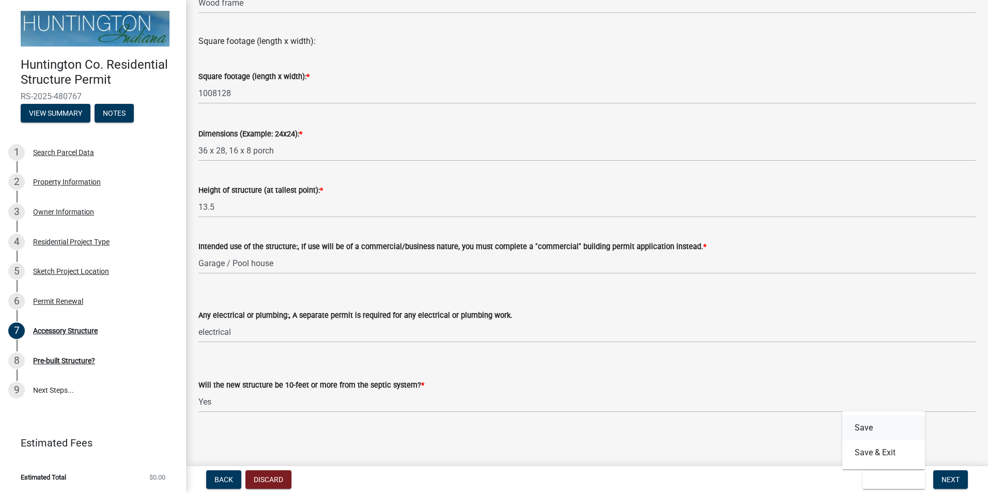
click at [869, 428] on button "Save" at bounding box center [883, 427] width 83 height 25
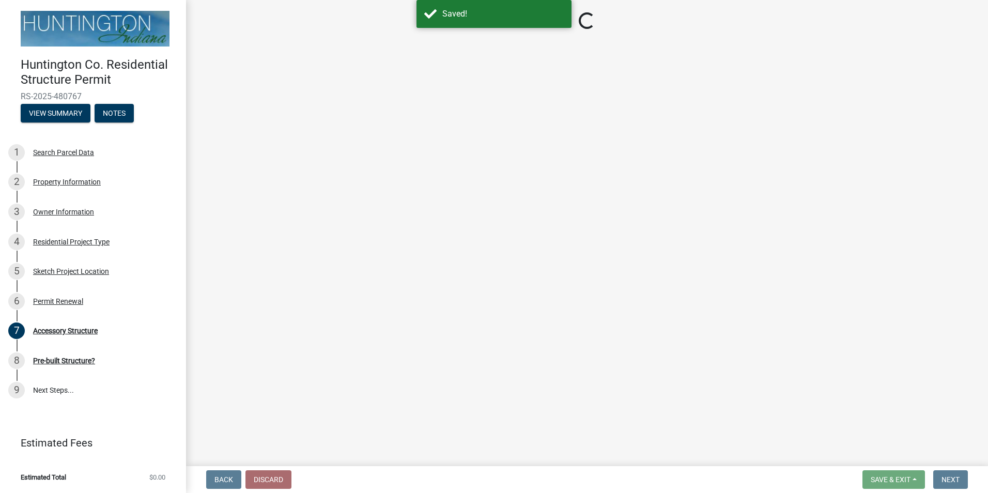
select select "636e9ad5-0ecb-4600-83f3-32b727f7a369"
select select "28fb91a8-ea3f-4f99-8887-245e0e2d04b0"
select select "b13dc926-991e-4e5f-bffc-d00822840ec1"
select select "c17fc483-a0b5-456f-9424-68ebdf5cb3a4"
select select "e290cb59-fde3-4413-9642-22cae6324ace"
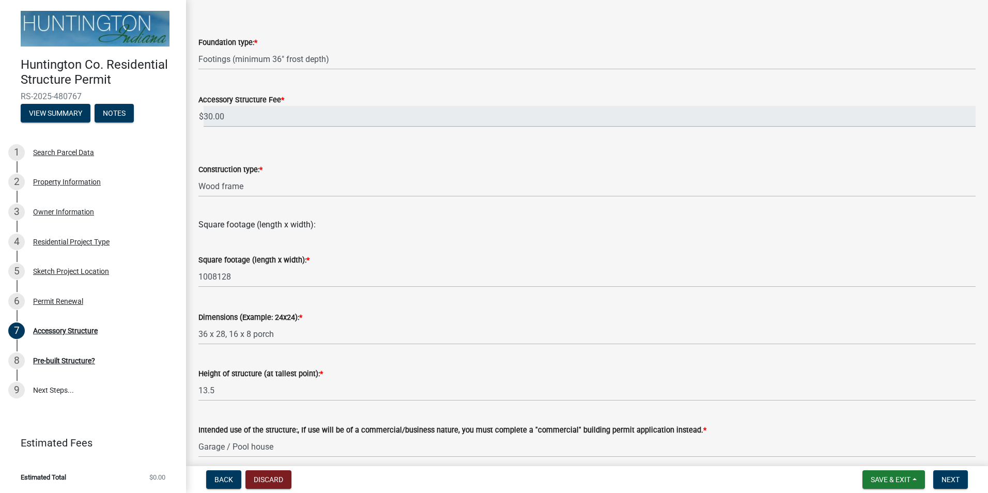
scroll to position [155, 0]
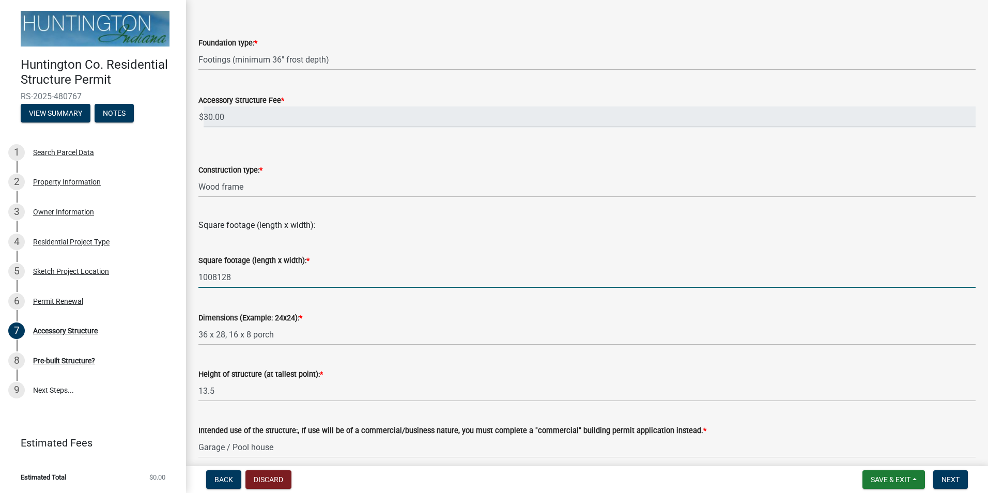
click at [217, 277] on input "1008128" at bounding box center [586, 277] width 777 height 21
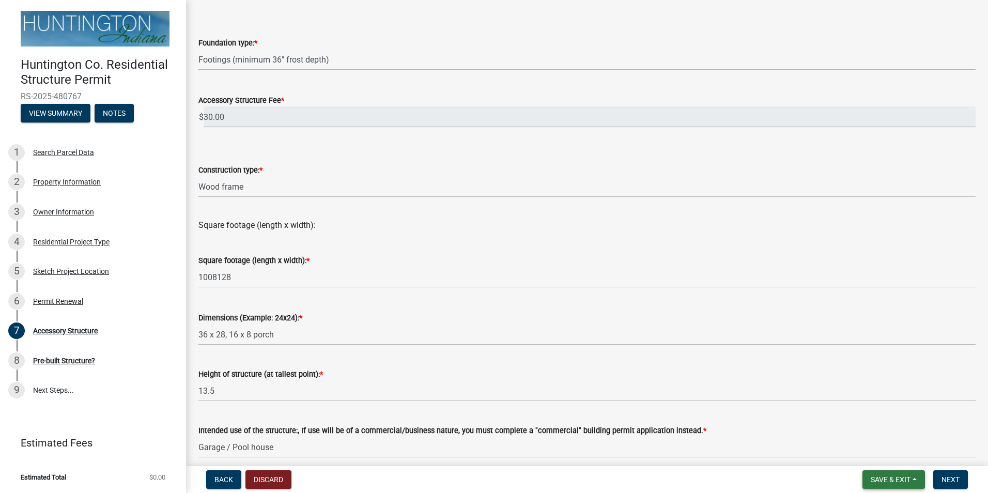
click at [916, 477] on button "Save & Exit" at bounding box center [893, 479] width 62 height 19
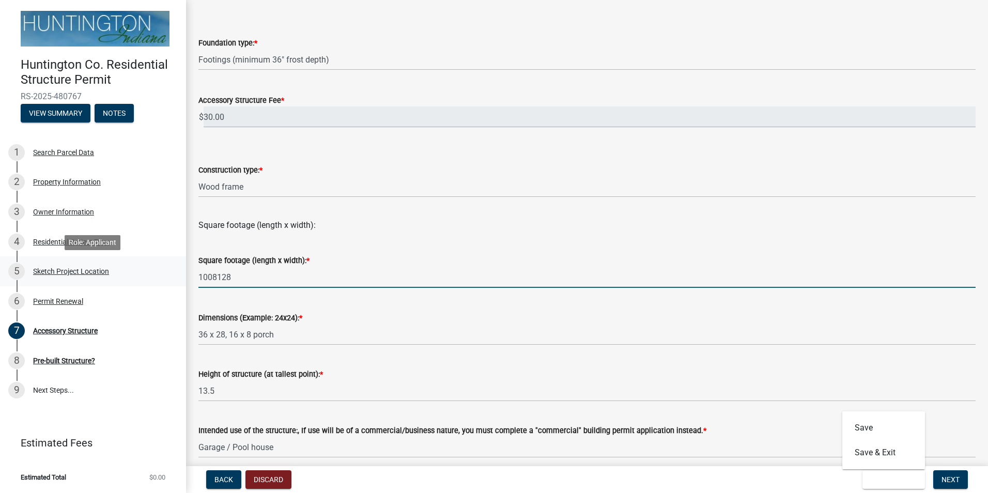
drag, startPoint x: 248, startPoint y: 278, endPoint x: 174, endPoint y: 273, distance: 74.6
click at [174, 273] on div "Huntington Co. Residential Structure Permit RS-2025-480767 View Summary Notes 1…" at bounding box center [494, 246] width 988 height 493
type input "1136"
click at [917, 478] on button "Save & Exit" at bounding box center [893, 479] width 62 height 19
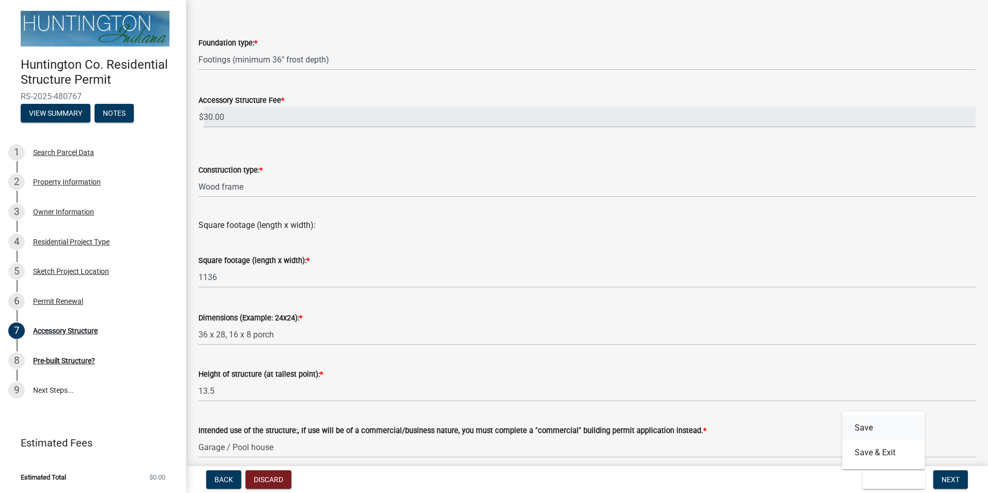
click at [880, 429] on button "Save" at bounding box center [883, 427] width 83 height 25
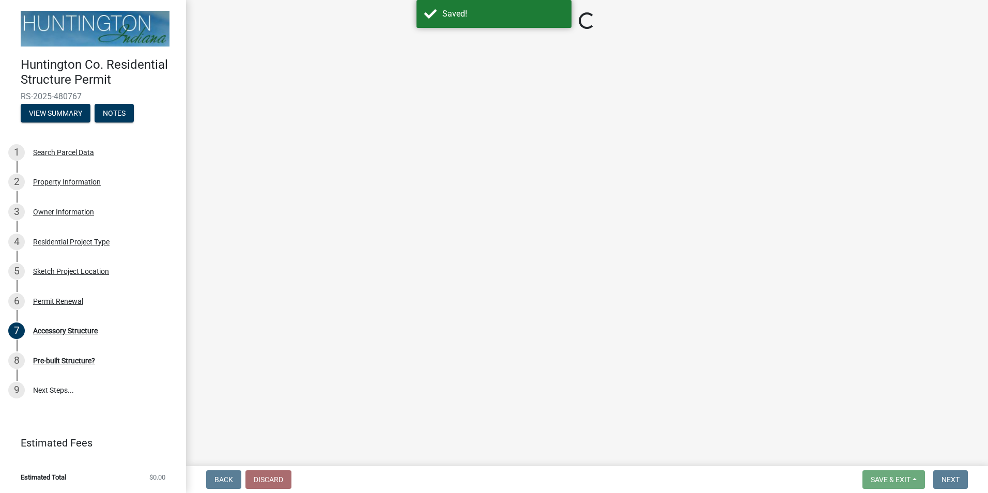
select select "636e9ad5-0ecb-4600-83f3-32b727f7a369"
select select "28fb91a8-ea3f-4f99-8887-245e0e2d04b0"
select select "b13dc926-991e-4e5f-bffc-d00822840ec1"
select select "c17fc483-a0b5-456f-9424-68ebdf5cb3a4"
select select "e290cb59-fde3-4413-9642-22cae6324ace"
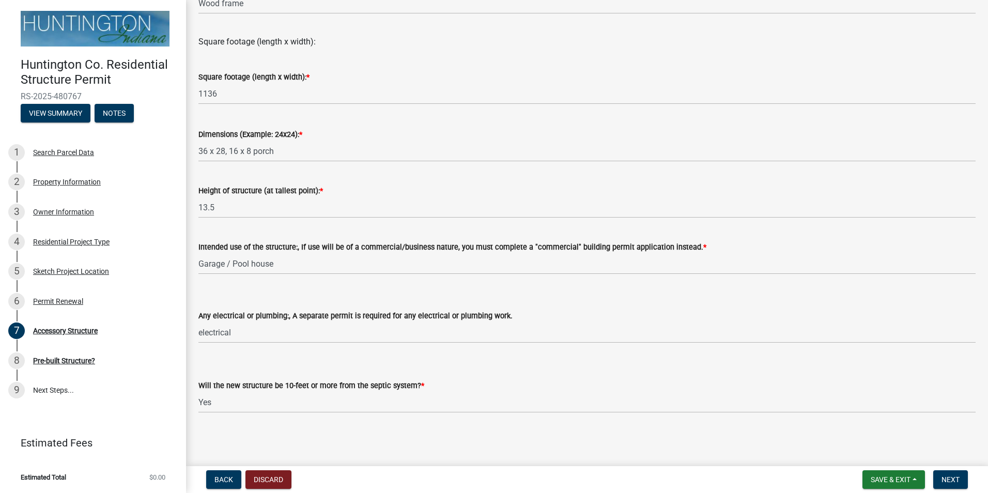
scroll to position [339, 0]
click at [953, 476] on span "Next" at bounding box center [950, 479] width 18 height 8
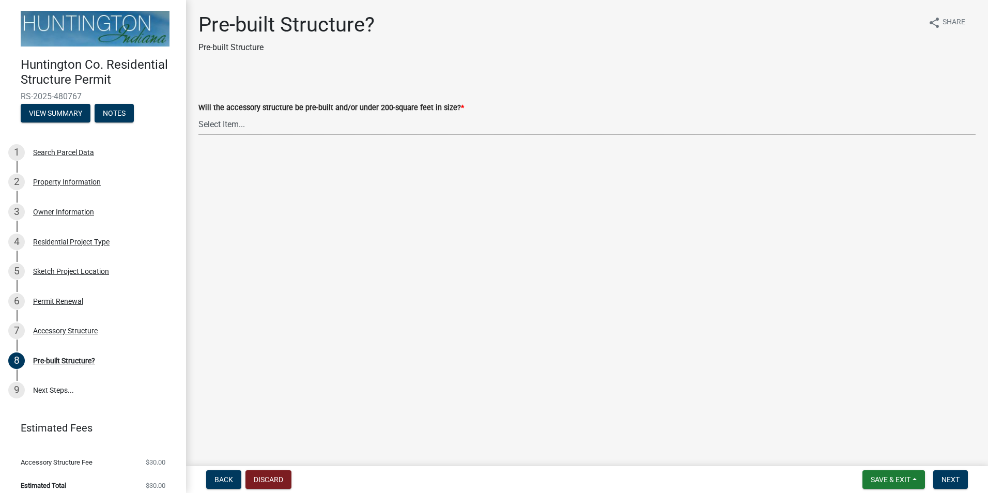
click at [255, 130] on select "Select Item... Yes No" at bounding box center [586, 124] width 777 height 21
click at [198, 114] on select "Select Item... Yes No" at bounding box center [586, 124] width 777 height 21
select select "d029f378-bdde-4f05-beaa-ba284da949e8"
click at [952, 478] on span "Next" at bounding box center [950, 479] width 18 height 8
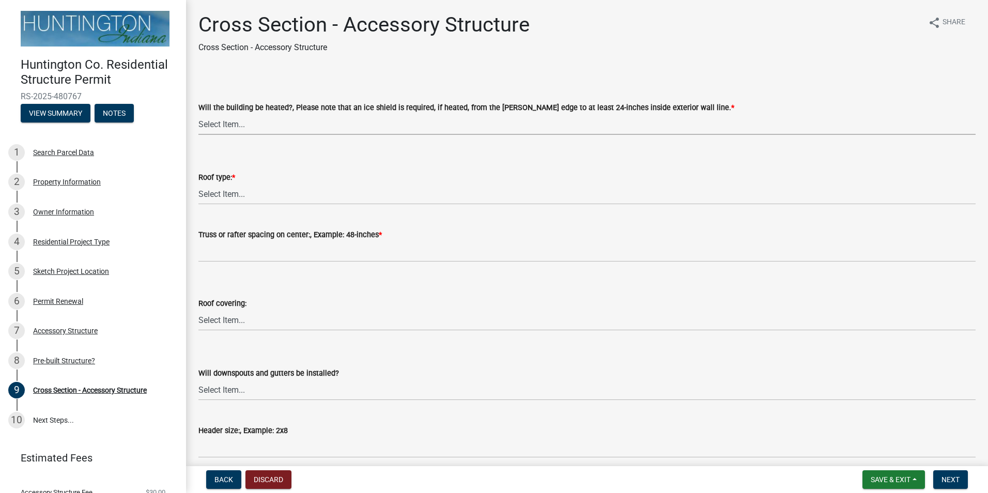
click at [257, 122] on select "Select Item... Yes No" at bounding box center [586, 124] width 777 height 21
click at [198, 114] on select "Select Item... Yes No" at bounding box center [586, 124] width 777 height 21
select select "ba2707f8-fdb9-4c3b-84a2-25ea63f3a696"
click at [262, 196] on select "Select Item... Trusses Rafters" at bounding box center [586, 193] width 777 height 21
click at [255, 325] on div "Roof covering: Select Item... Shingles Metal Other" at bounding box center [586, 314] width 777 height 34
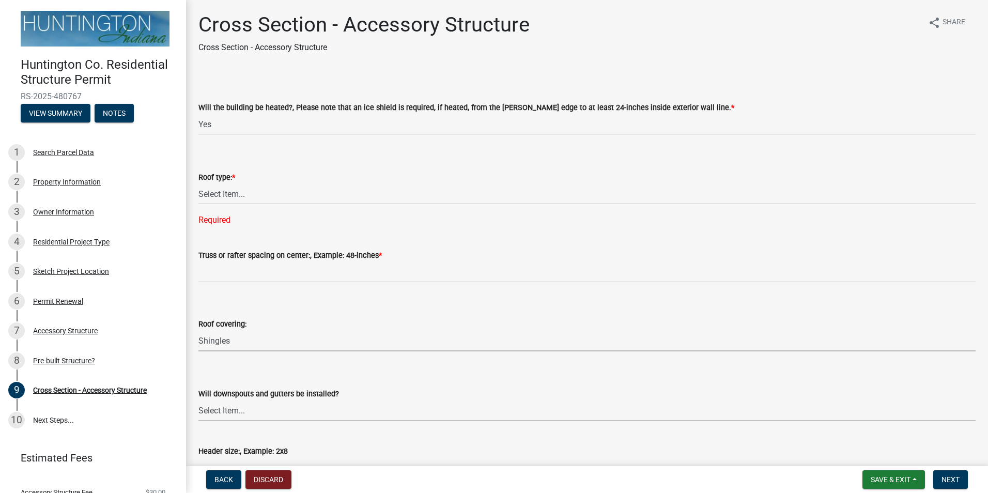
click at [198, 330] on select "Select Item... Shingles Metal Other" at bounding box center [586, 340] width 777 height 21
select select "8c600b11-6e4d-4aff-a1dc-72694098e651"
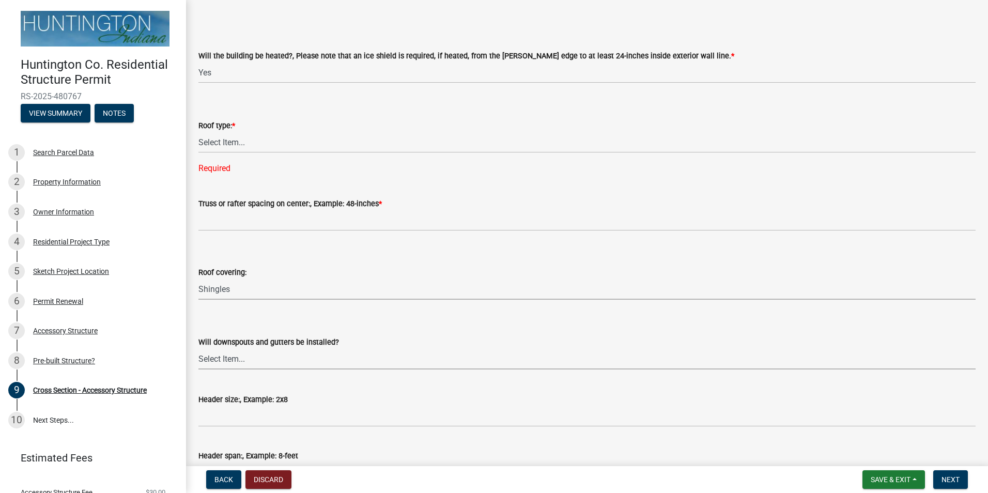
click at [253, 360] on select "Select Item... Yes No" at bounding box center [586, 358] width 777 height 21
click at [198, 348] on select "Select Item... Yes No" at bounding box center [586, 358] width 777 height 21
select select "05bcc9c2-cc61-4e54-bfdb-7d80d739f61b"
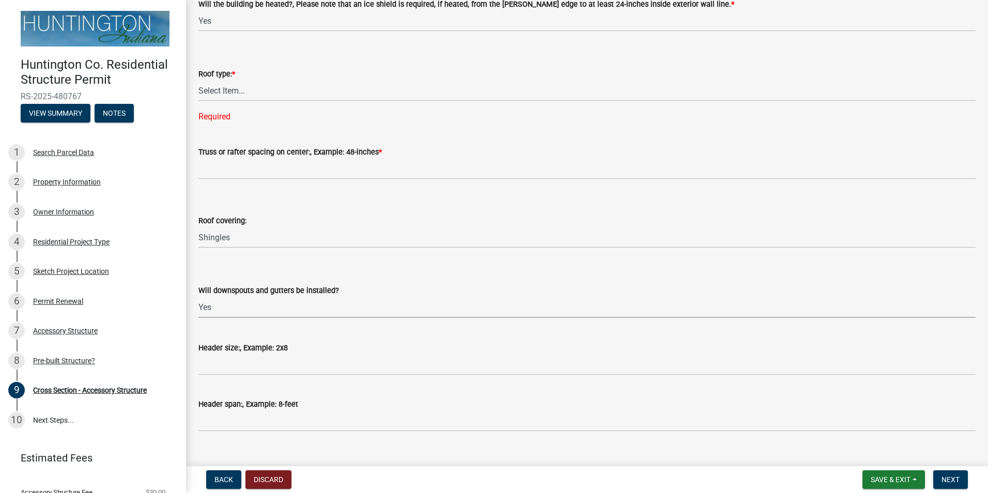
scroll to position [155, 0]
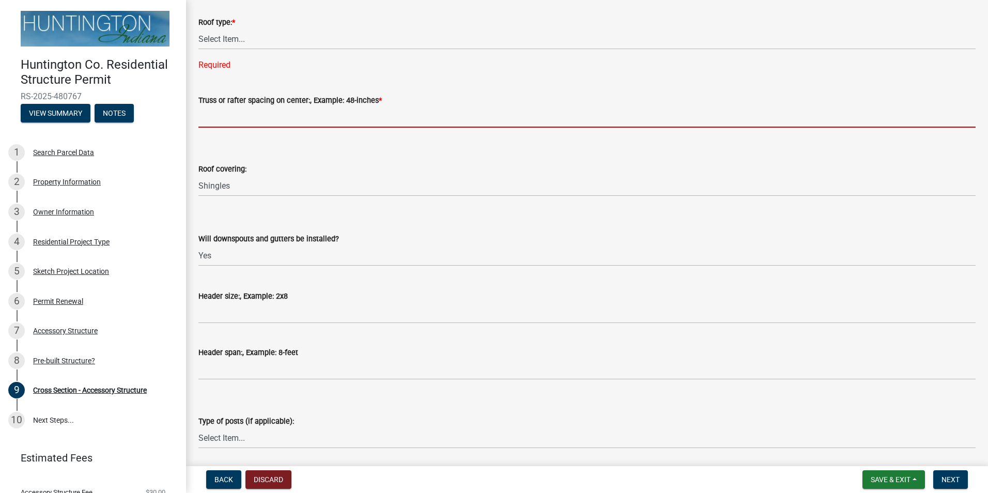
click at [253, 117] on input "Truss or rafter spacing on center:, Example: 48-inches *" at bounding box center [586, 116] width 777 height 21
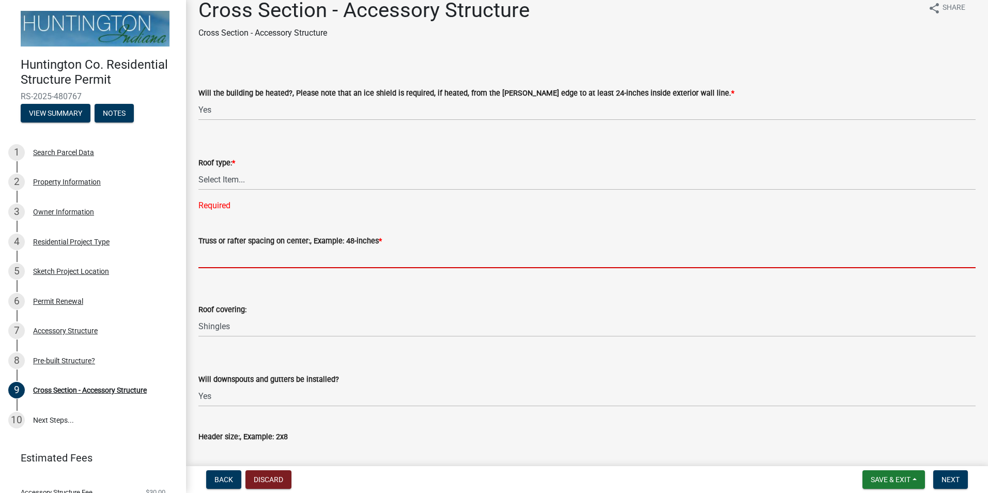
scroll to position [0, 0]
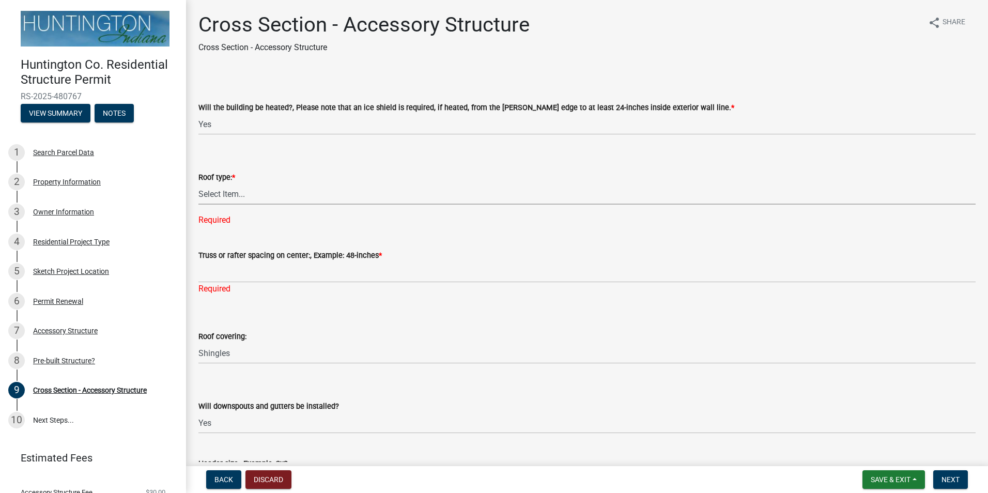
click at [258, 196] on select "Select Item... Trusses Rafters" at bounding box center [586, 193] width 777 height 21
click at [198, 183] on select "Select Item... Trusses Rafters" at bounding box center [586, 193] width 777 height 21
select select "58ed3e0b-1ace-471f-b889-2677fdd8f470"
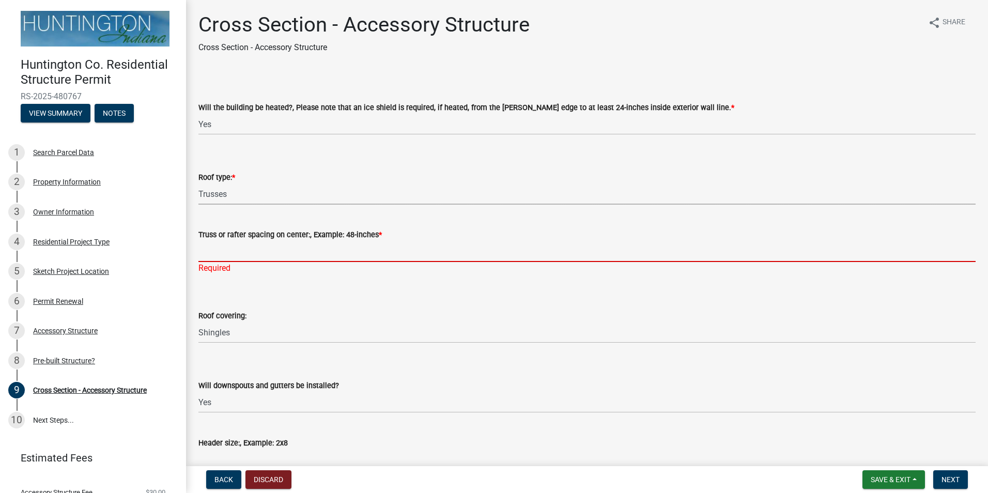
click at [241, 255] on input "Truss or rafter spacing on center:, Example: 48-inches *" at bounding box center [586, 251] width 777 height 21
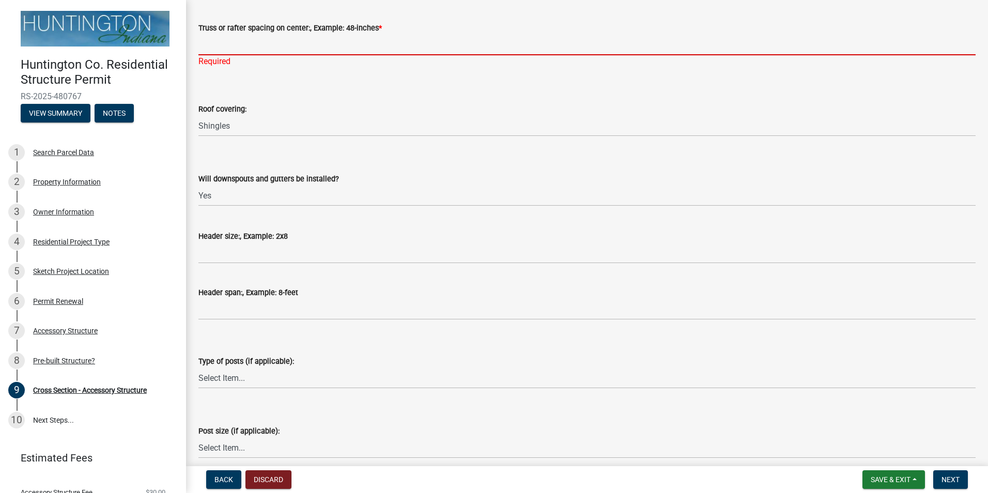
scroll to position [258, 0]
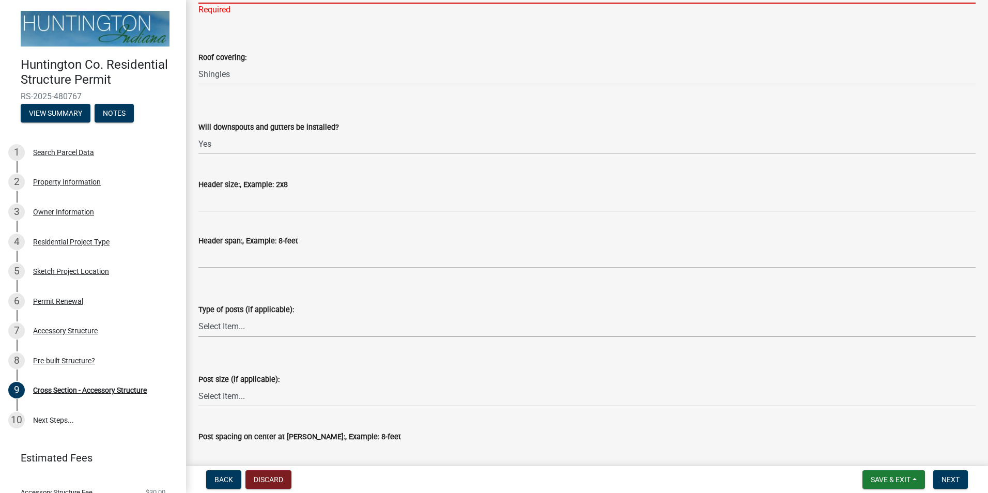
click at [296, 325] on select "Select Item... Glulam Nail Laminated Perma-Column Solid Sawn Other" at bounding box center [586, 326] width 777 height 21
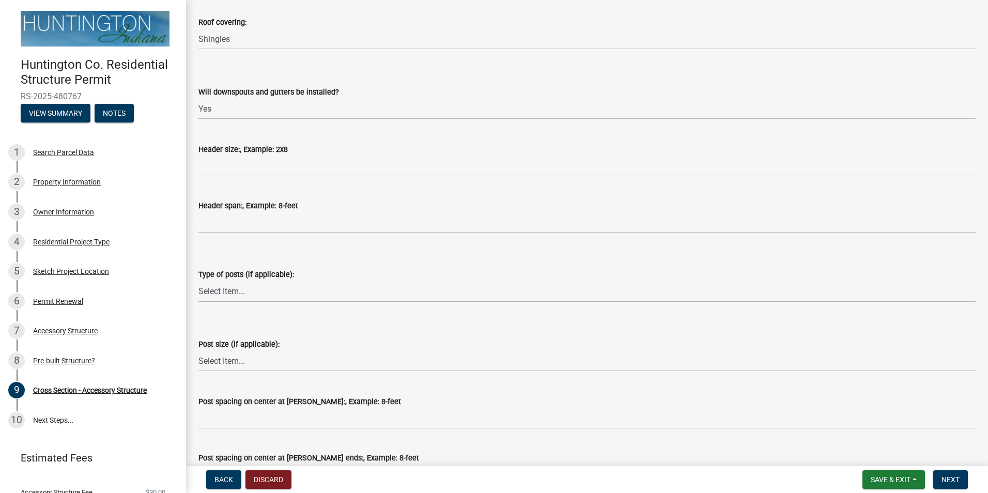
scroll to position [310, 0]
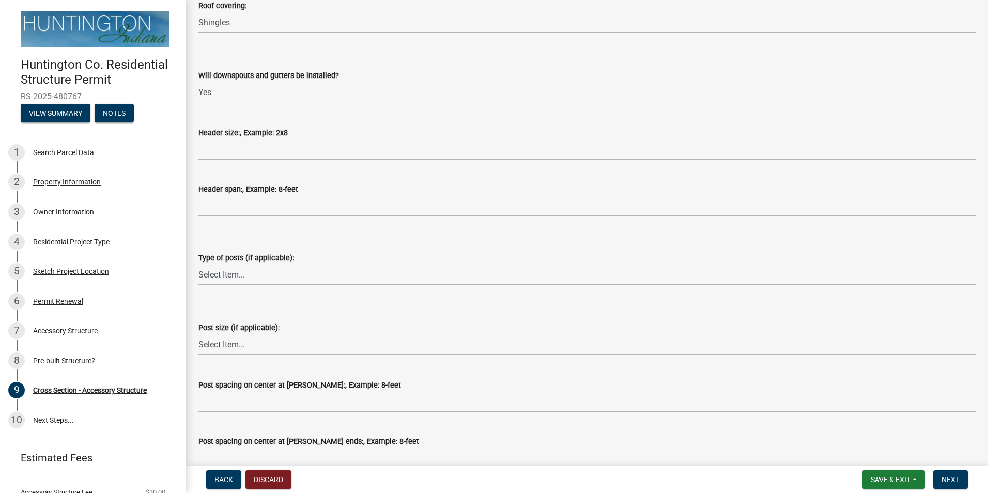
click at [316, 346] on select "Select Item... 4x6 6x6 8x8 Triple 2x6 other" at bounding box center [586, 344] width 777 height 21
click at [323, 334] on select "Select Item... 4x6 6x6 8x8 Triple 2x6 other" at bounding box center [586, 344] width 777 height 21
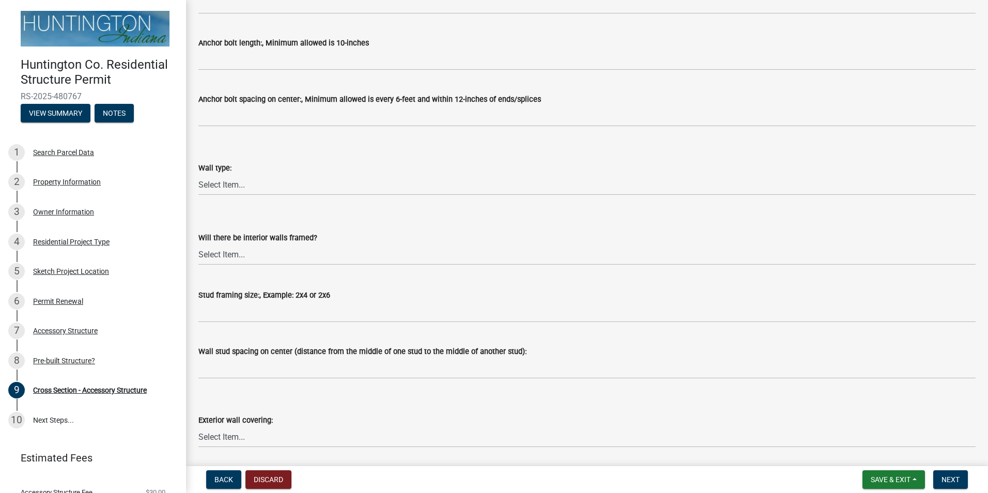
scroll to position [826, 0]
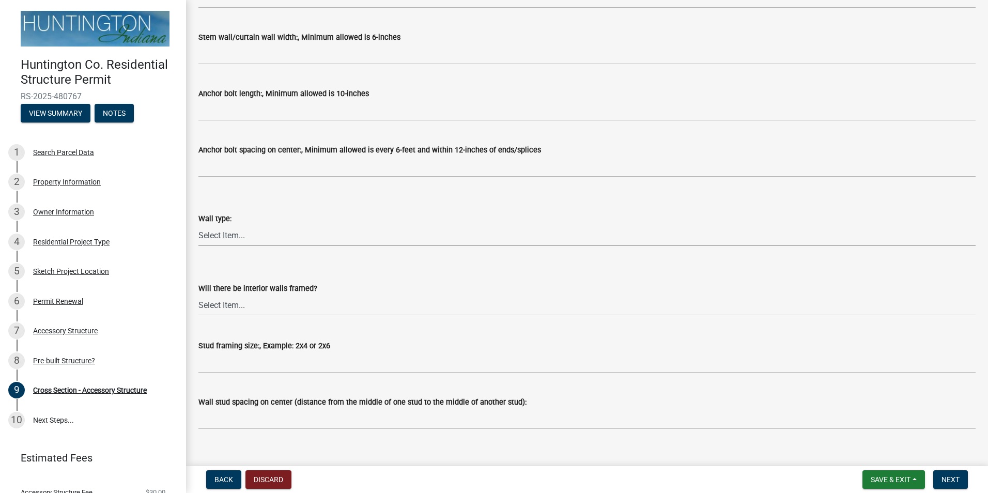
click at [256, 239] on select "Select Item... Metal Vinyl Wood Other" at bounding box center [586, 235] width 777 height 21
click at [198, 225] on select "Select Item... Metal Vinyl Wood Other" at bounding box center [586, 235] width 777 height 21
select select "662e4994-88a5-4081-9f70-622506e6c315"
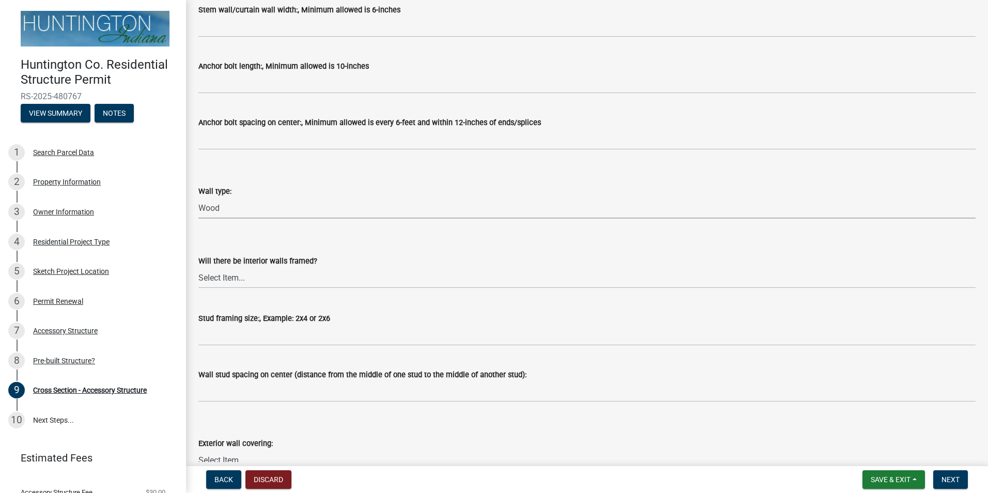
scroll to position [878, 0]
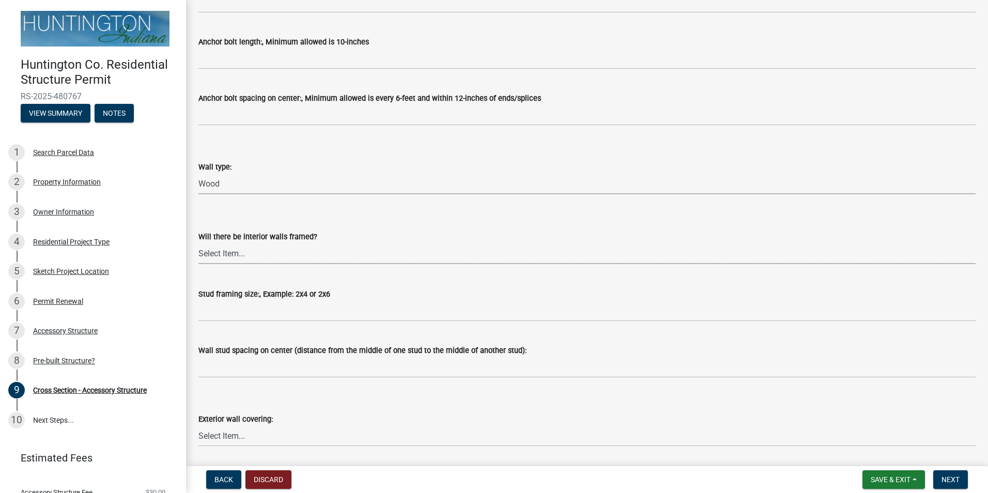
click at [262, 254] on select "Select Item... Yes No" at bounding box center [586, 253] width 777 height 21
click at [198, 243] on select "Select Item... Yes No" at bounding box center [586, 253] width 777 height 21
select select "437d5bbf-de9a-4f39-89be-882567d8ea4c"
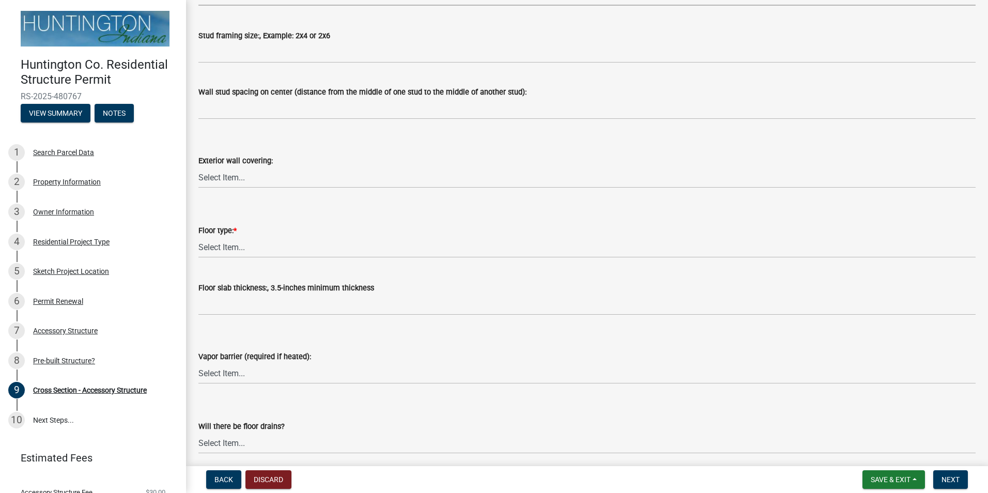
scroll to position [1188, 0]
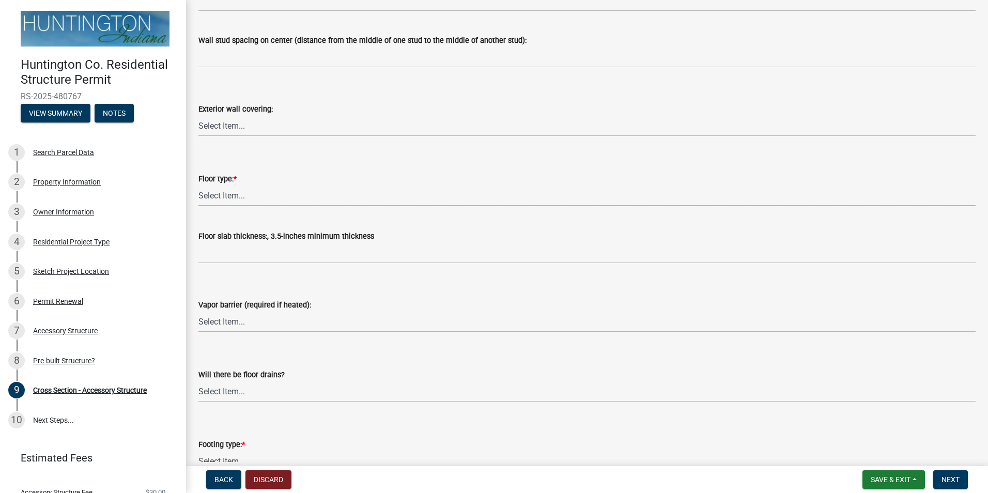
click at [253, 195] on select "Select Item... Slab Gravel Both Slab and Gravel" at bounding box center [586, 195] width 777 height 21
click at [198, 185] on select "Select Item... Slab Gravel Both Slab and Gravel" at bounding box center [586, 195] width 777 height 21
select select "174524f7-a4fe-45d6-a770-f02cb493cb11"
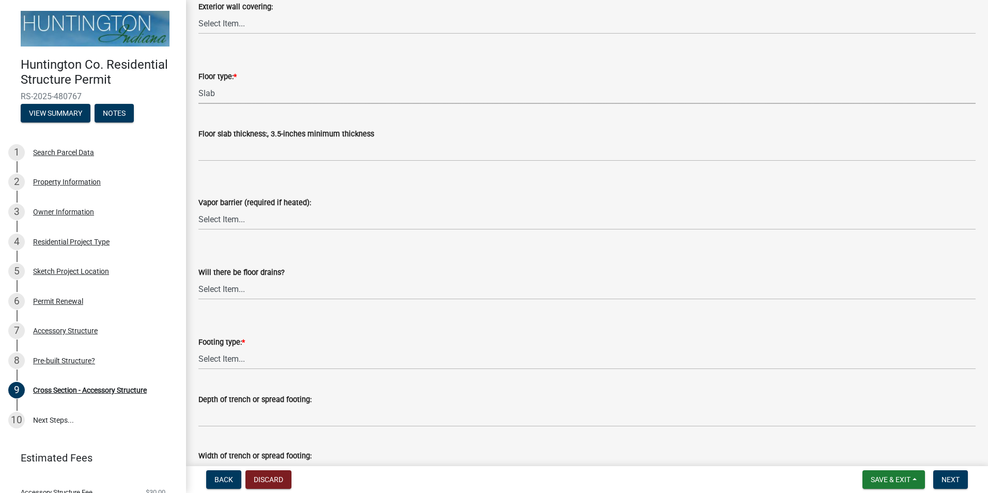
scroll to position [1291, 0]
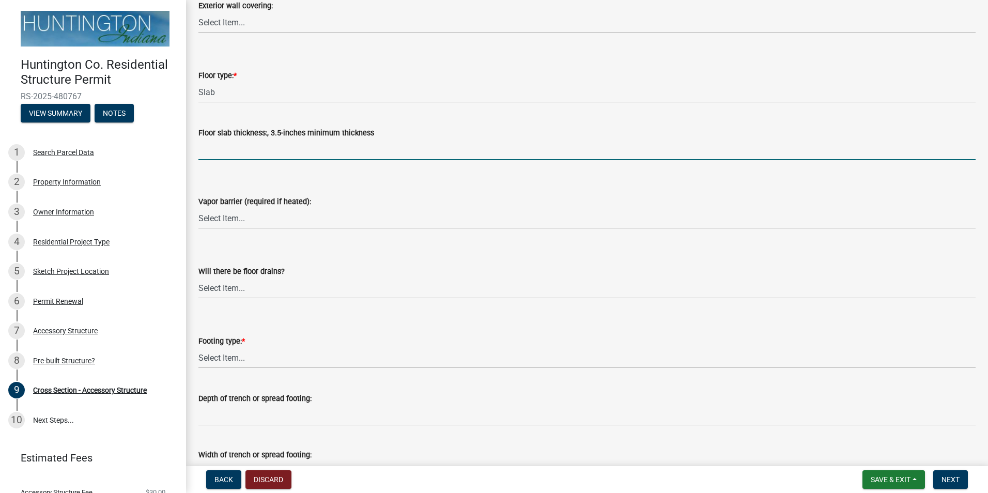
click at [254, 151] on input "Floor slab thickness:, 3.5-inches minimum thickness" at bounding box center [586, 149] width 777 height 21
type input "4""
click at [318, 220] on select "Select Item... Yes No" at bounding box center [586, 218] width 777 height 21
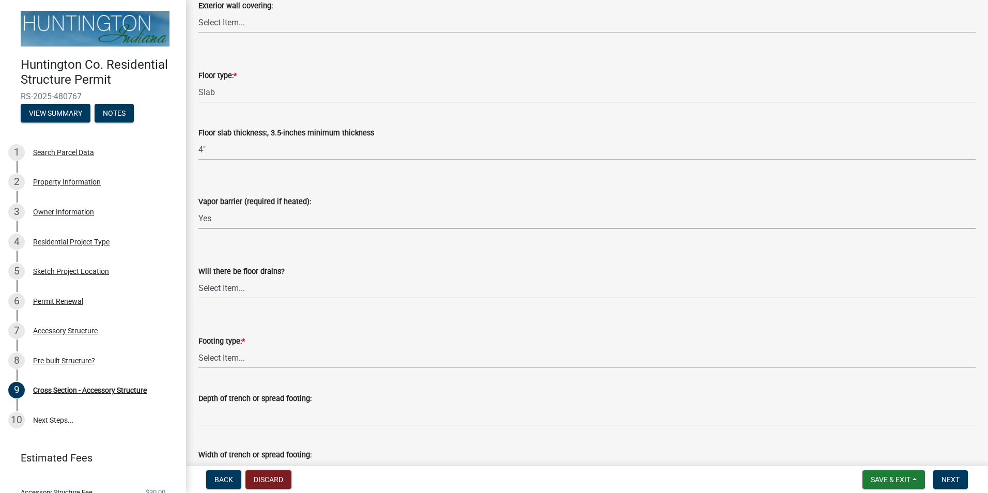
click at [198, 208] on select "Select Item... Yes No" at bounding box center [586, 218] width 777 height 21
select select "caa01885-f2fd-40ca-b9f1-ddbedd0702be"
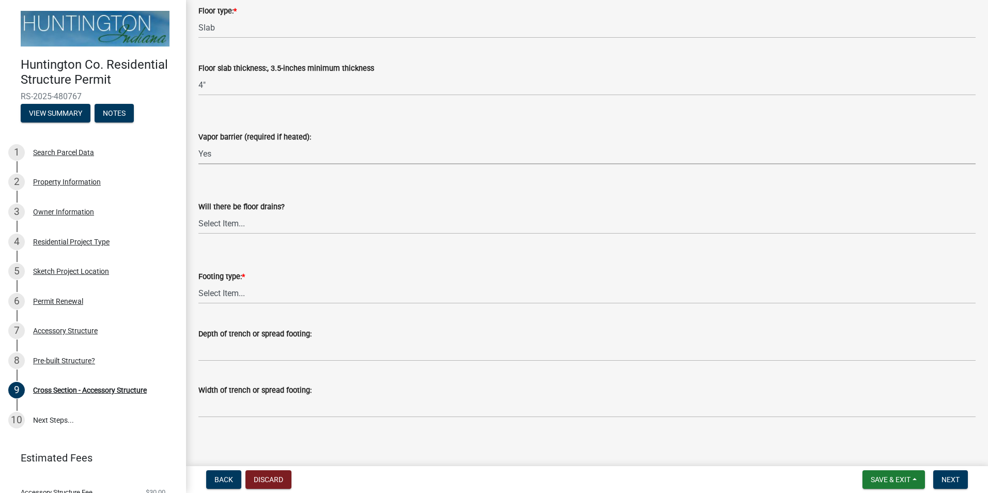
scroll to position [1360, 0]
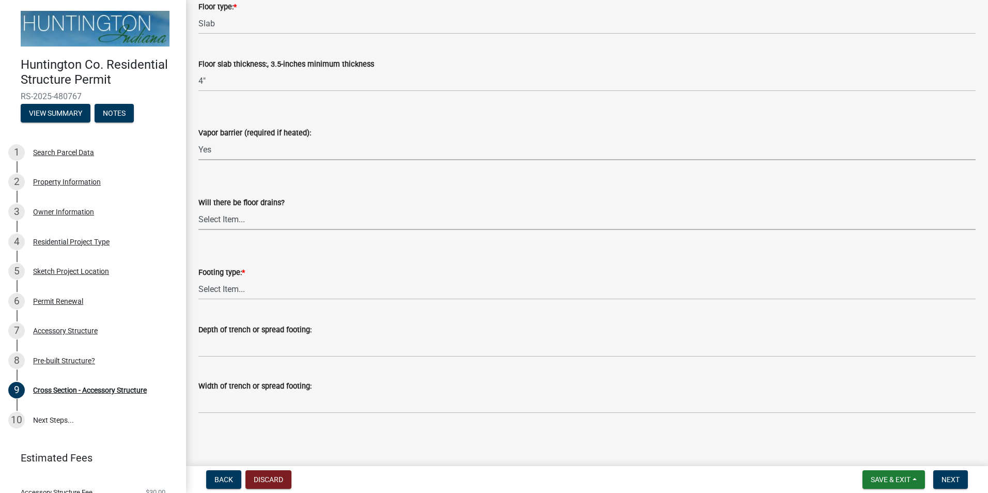
click at [298, 219] on select "Select Item... Yes No" at bounding box center [586, 219] width 777 height 21
click at [198, 209] on select "Select Item... Yes No" at bounding box center [586, 219] width 777 height 21
select select "b6fb852f-7078-4d61-b713-1076353fc7da"
click at [276, 291] on select "Select Item... Post Holes (Minimum depth is 42-inches with a 6-inch base prior …" at bounding box center [586, 288] width 777 height 21
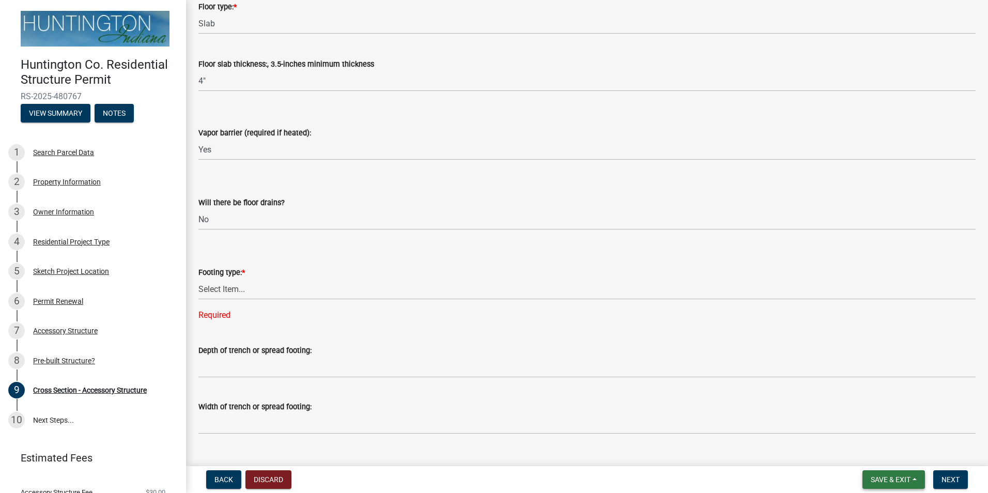
click at [913, 477] on button "Save & Exit" at bounding box center [893, 479] width 62 height 19
click at [859, 429] on button "Save" at bounding box center [883, 427] width 83 height 25
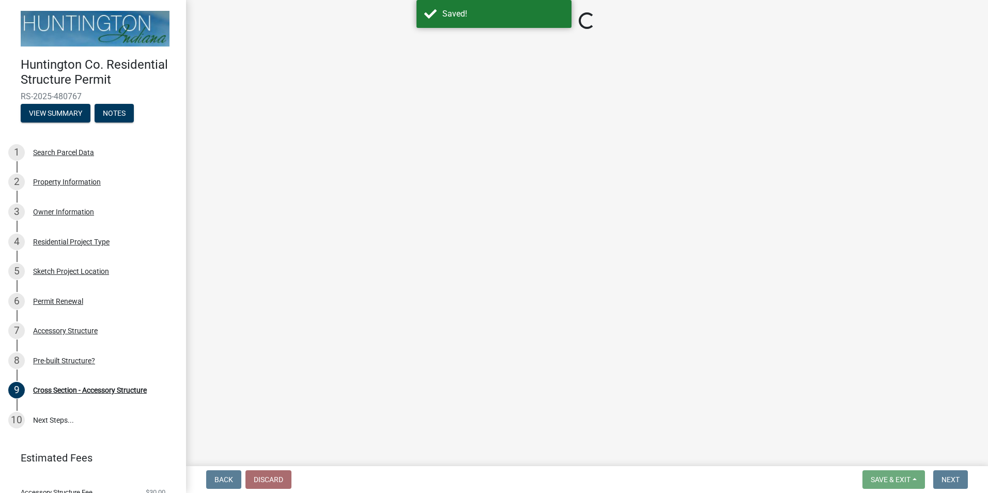
select select "ba2707f8-fdb9-4c3b-84a2-25ea63f3a696"
select select "58ed3e0b-1ace-471f-b889-2677fdd8f470"
select select "8c600b11-6e4d-4aff-a1dc-72694098e651"
select select "05bcc9c2-cc61-4e54-bfdb-7d80d739f61b"
select select "662e4994-88a5-4081-9f70-622506e6c315"
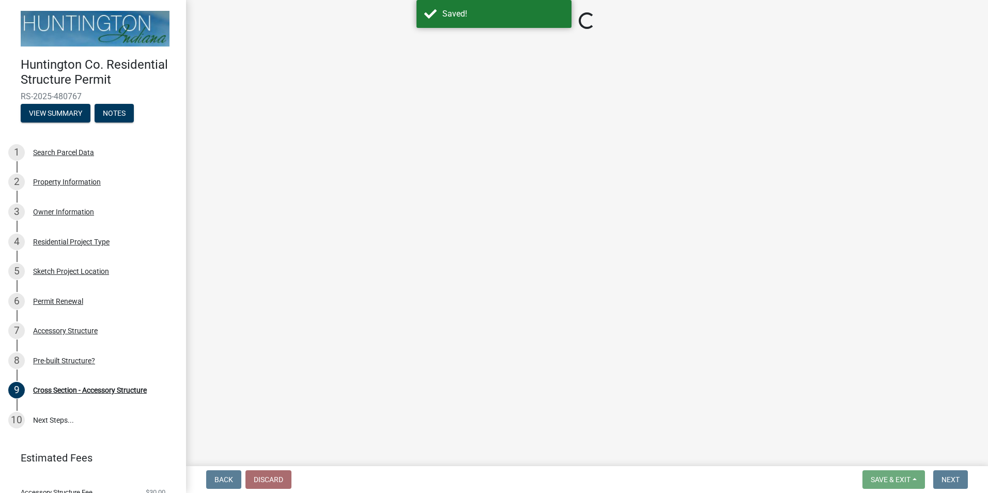
select select "437d5bbf-de9a-4f39-89be-882567d8ea4c"
select select "174524f7-a4fe-45d6-a770-f02cb493cb11"
select select "caa01885-f2fd-40ca-b9f1-ddbedd0702be"
select select "b6fb852f-7078-4d61-b713-1076353fc7da"
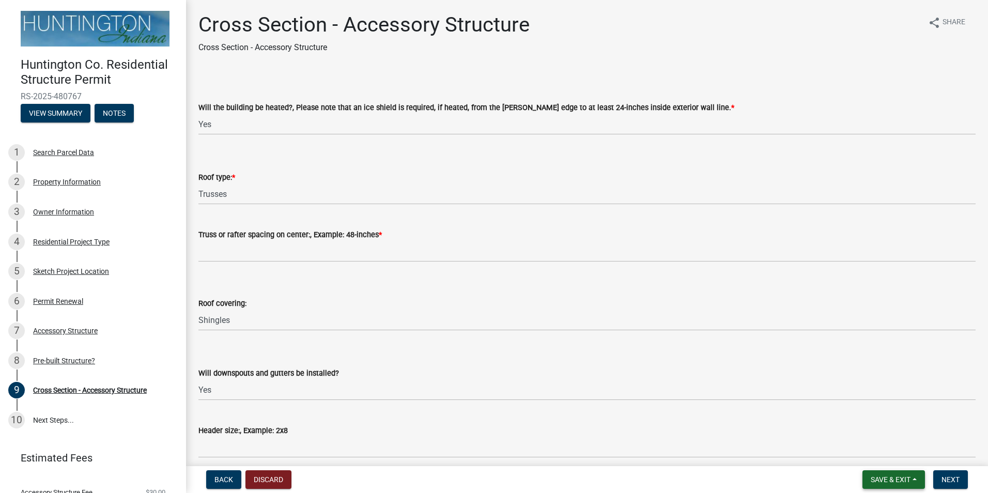
click at [913, 479] on button "Save & Exit" at bounding box center [893, 479] width 62 height 19
click at [903, 455] on button "Save & Exit" at bounding box center [883, 452] width 83 height 25
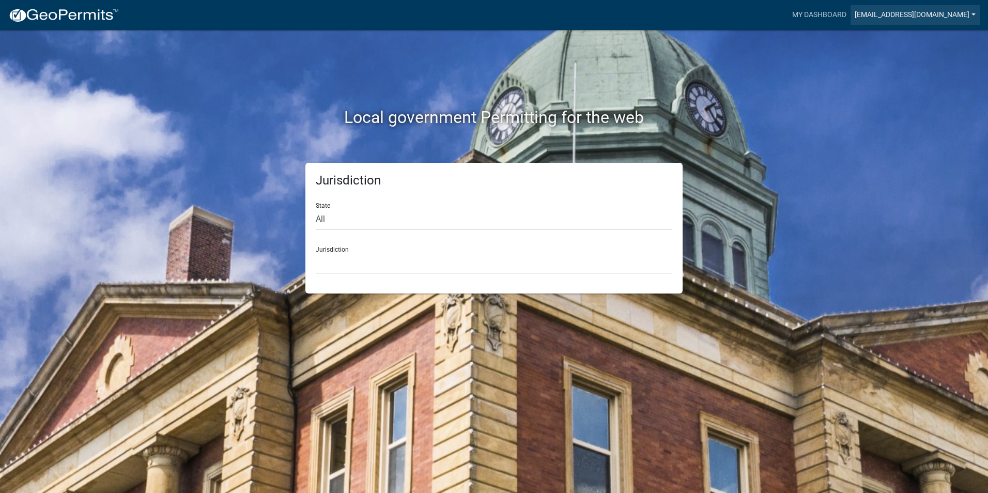
click at [974, 14] on link "[EMAIL_ADDRESS][DOMAIN_NAME]" at bounding box center [914, 15] width 129 height 20
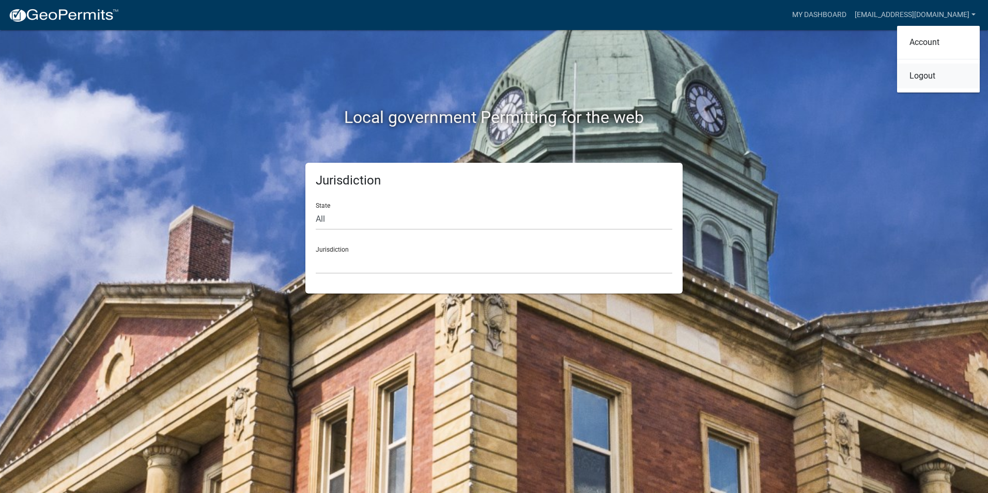
click at [930, 78] on link "Logout" at bounding box center [938, 76] width 83 height 25
